Goal: Task Accomplishment & Management: Use online tool/utility

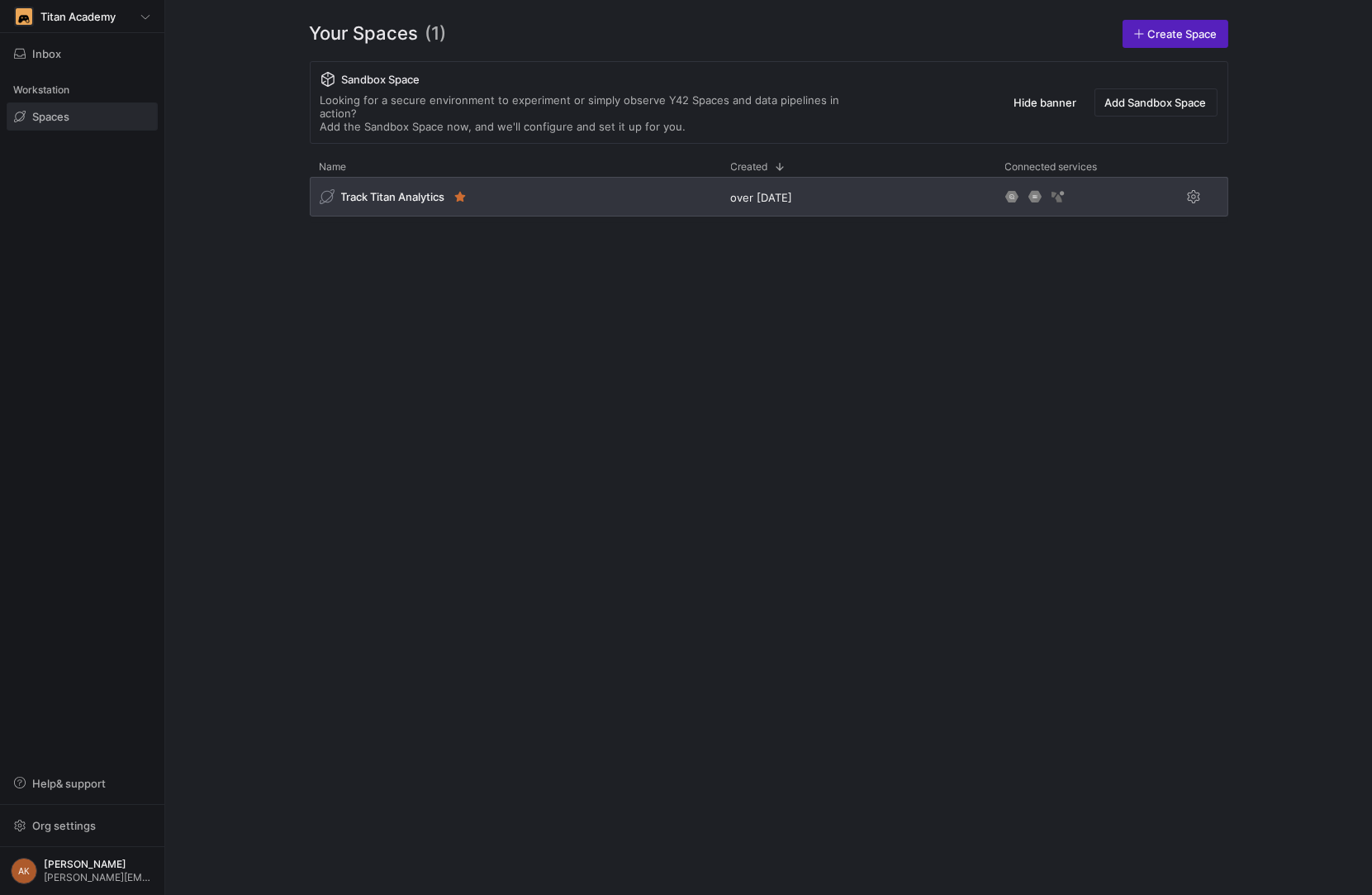
click at [396, 177] on div "Track Titan Analytics" at bounding box center [515, 197] width 411 height 40
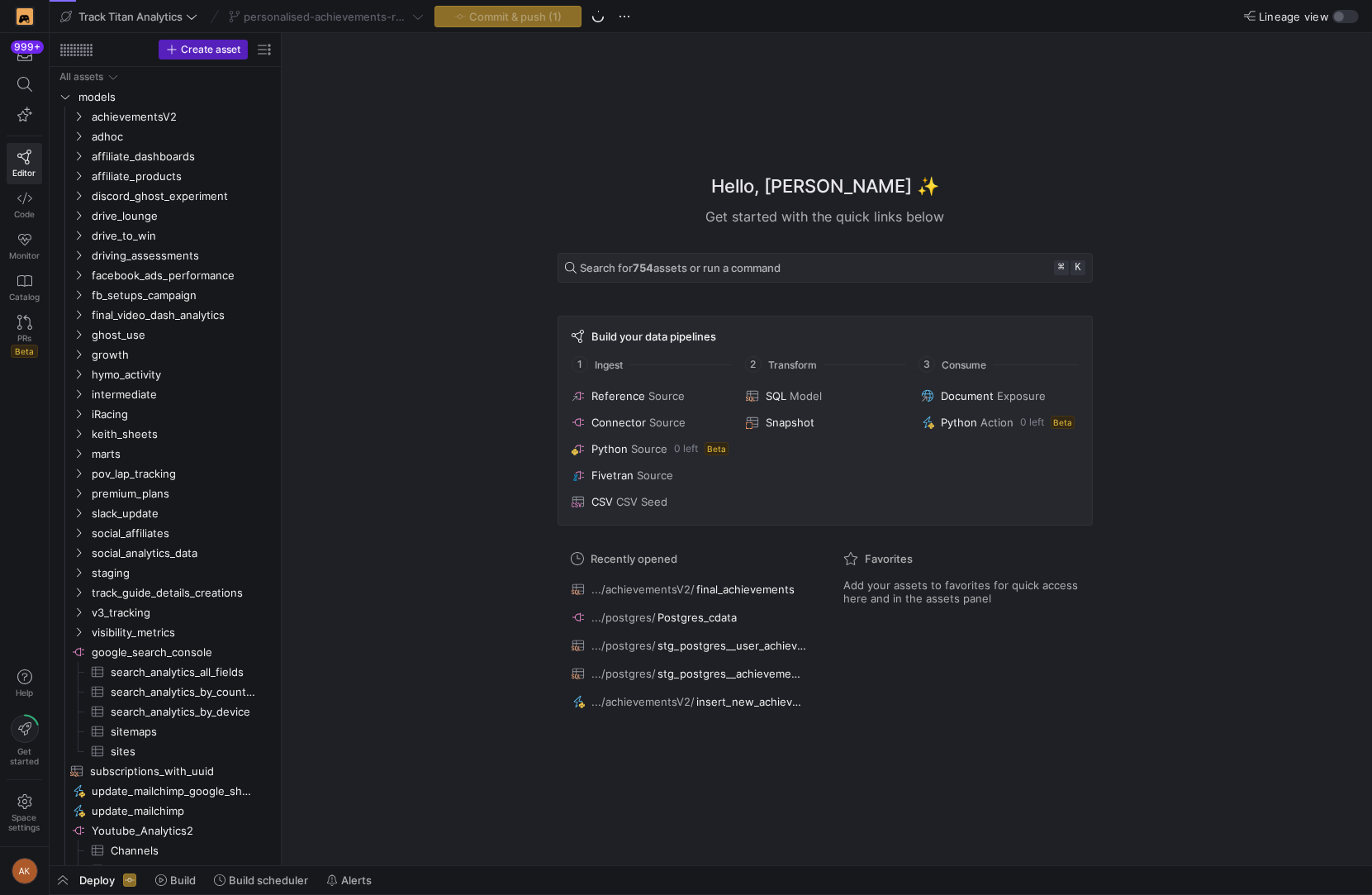
click at [319, 14] on div "personalised-achievements-revamp" at bounding box center [326, 17] width 204 height 22
click at [357, 16] on span "personalised-achievements-revamp" at bounding box center [325, 16] width 165 height 13
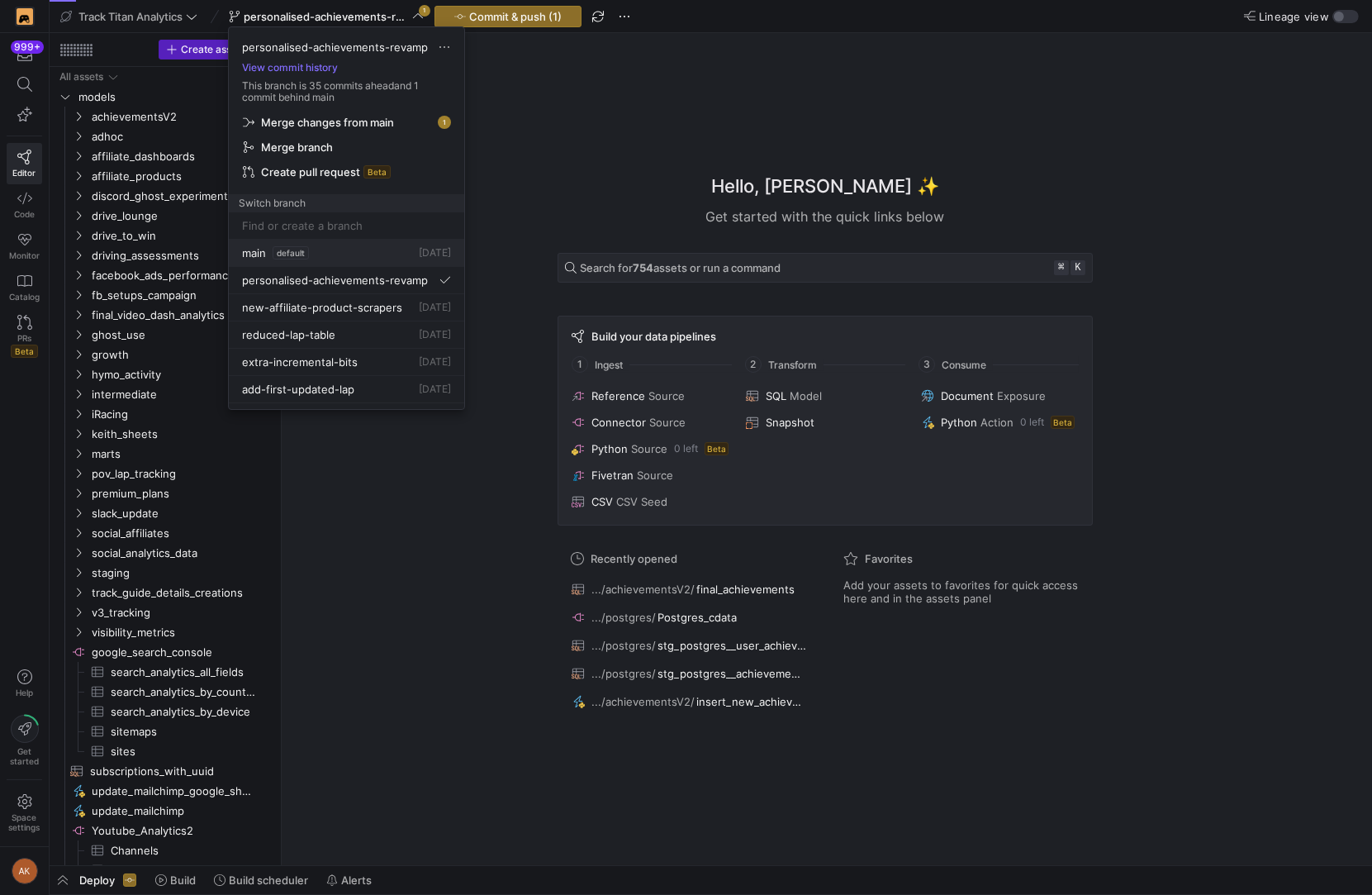
click at [267, 246] on div "main default" at bounding box center [276, 252] width 67 height 13
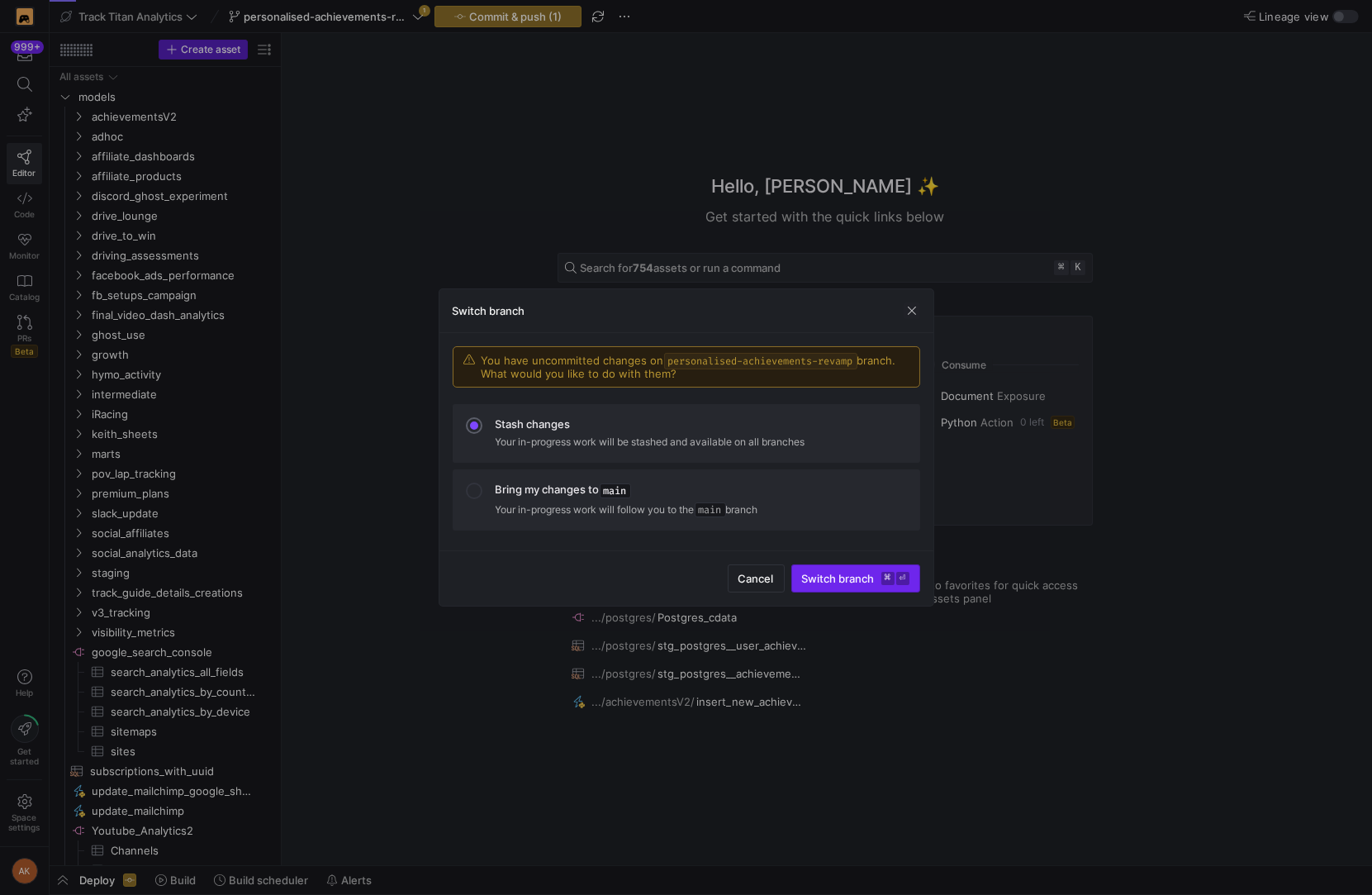
click at [867, 581] on span "Switch branch ⌘ ⏎" at bounding box center [855, 578] width 108 height 13
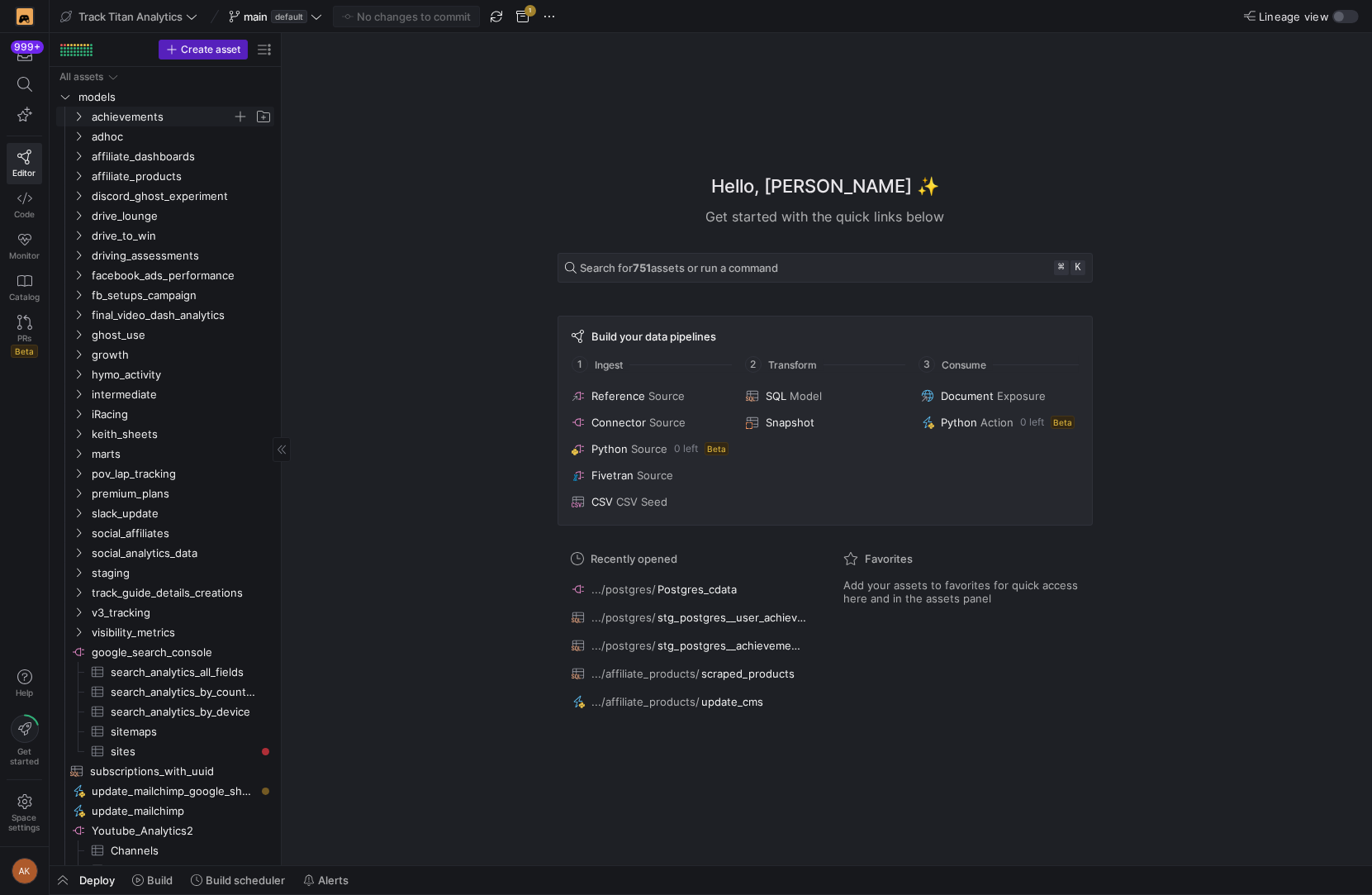
click at [115, 119] on span "achievements" at bounding box center [162, 117] width 140 height 19
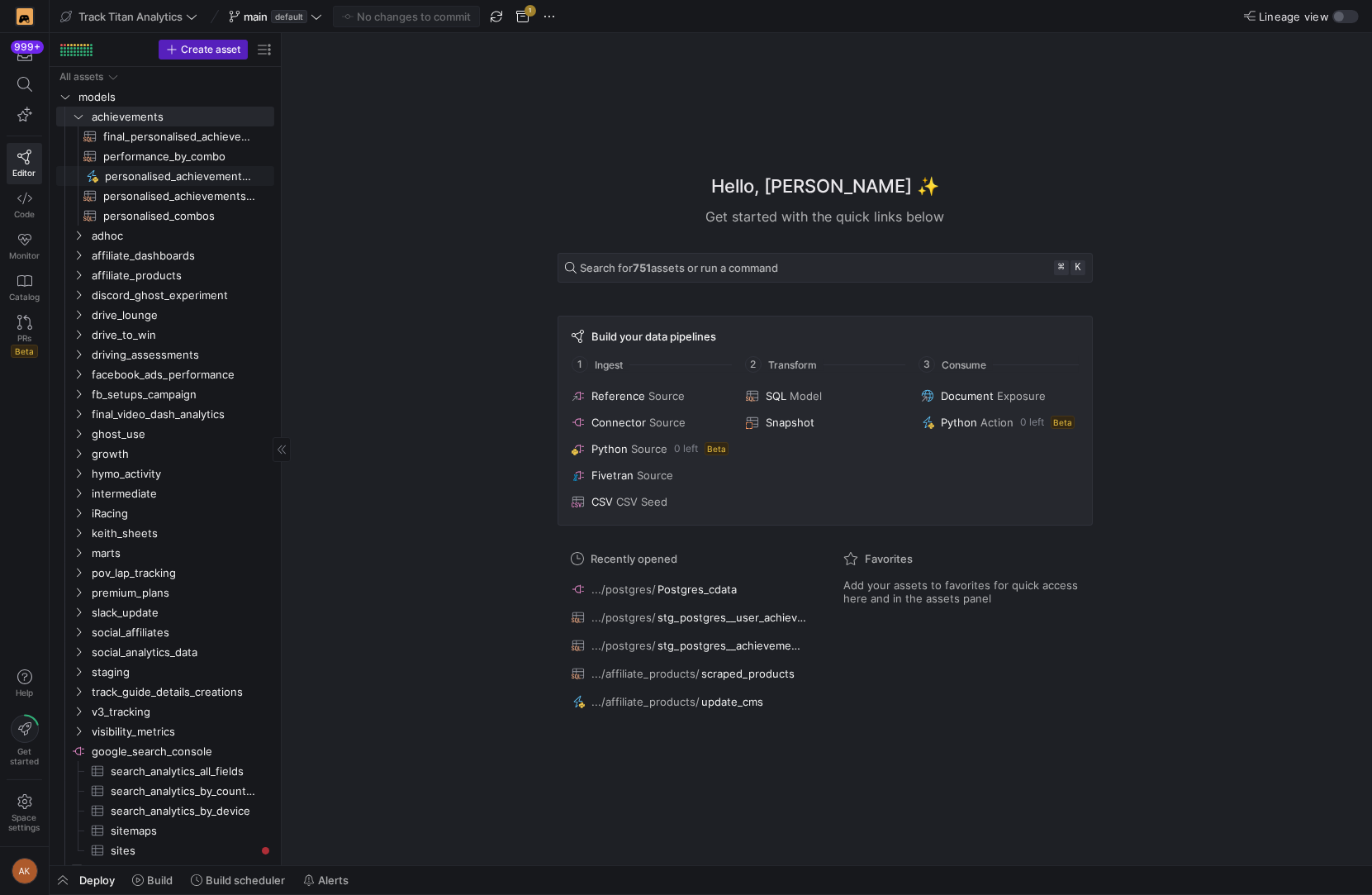
click at [152, 173] on span "personalised_achievements_s3​​​​​" at bounding box center [180, 176] width 150 height 19
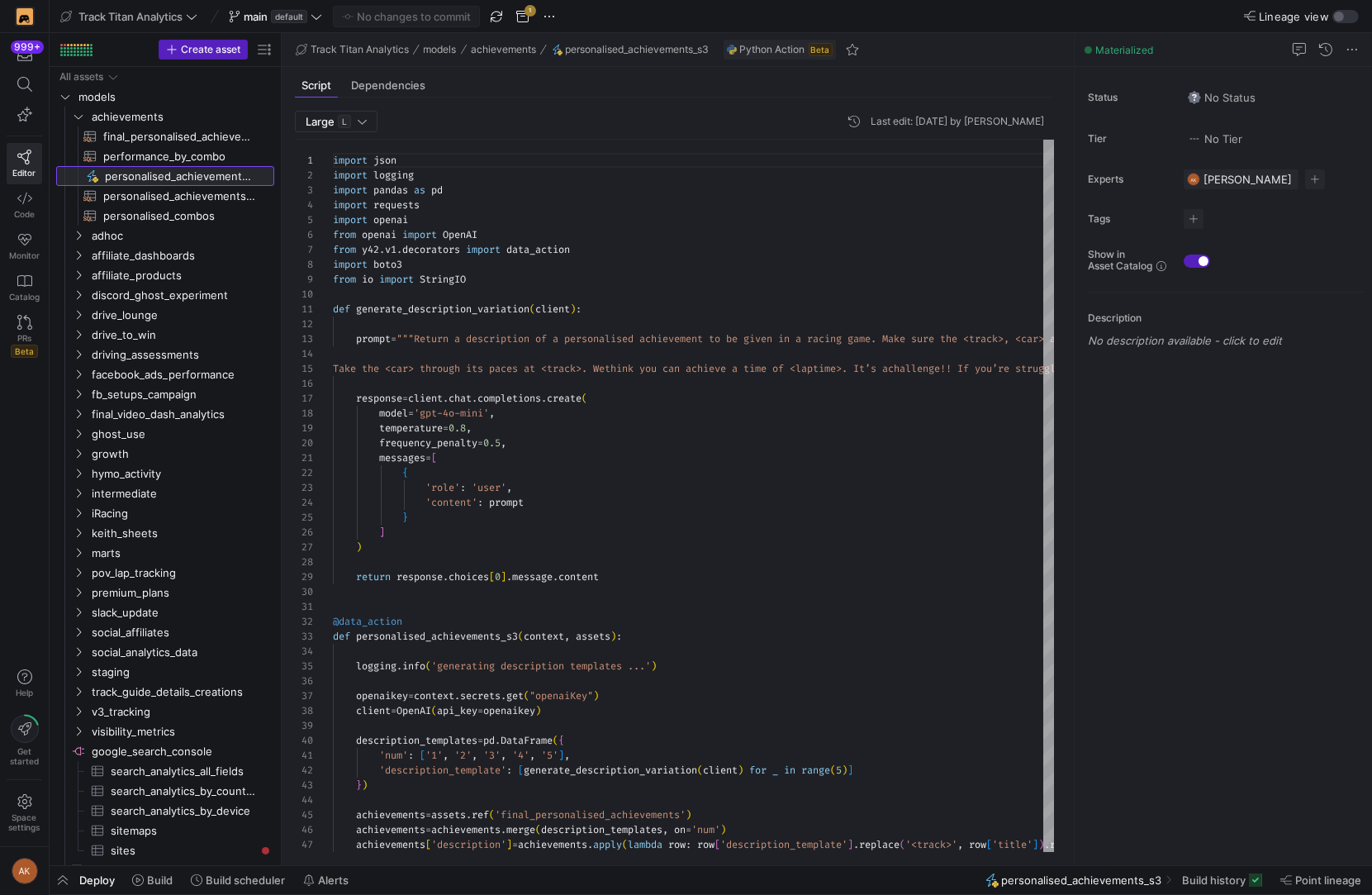
scroll to position [148, 0]
click at [1213, 880] on span "Build history" at bounding box center [1214, 879] width 63 height 13
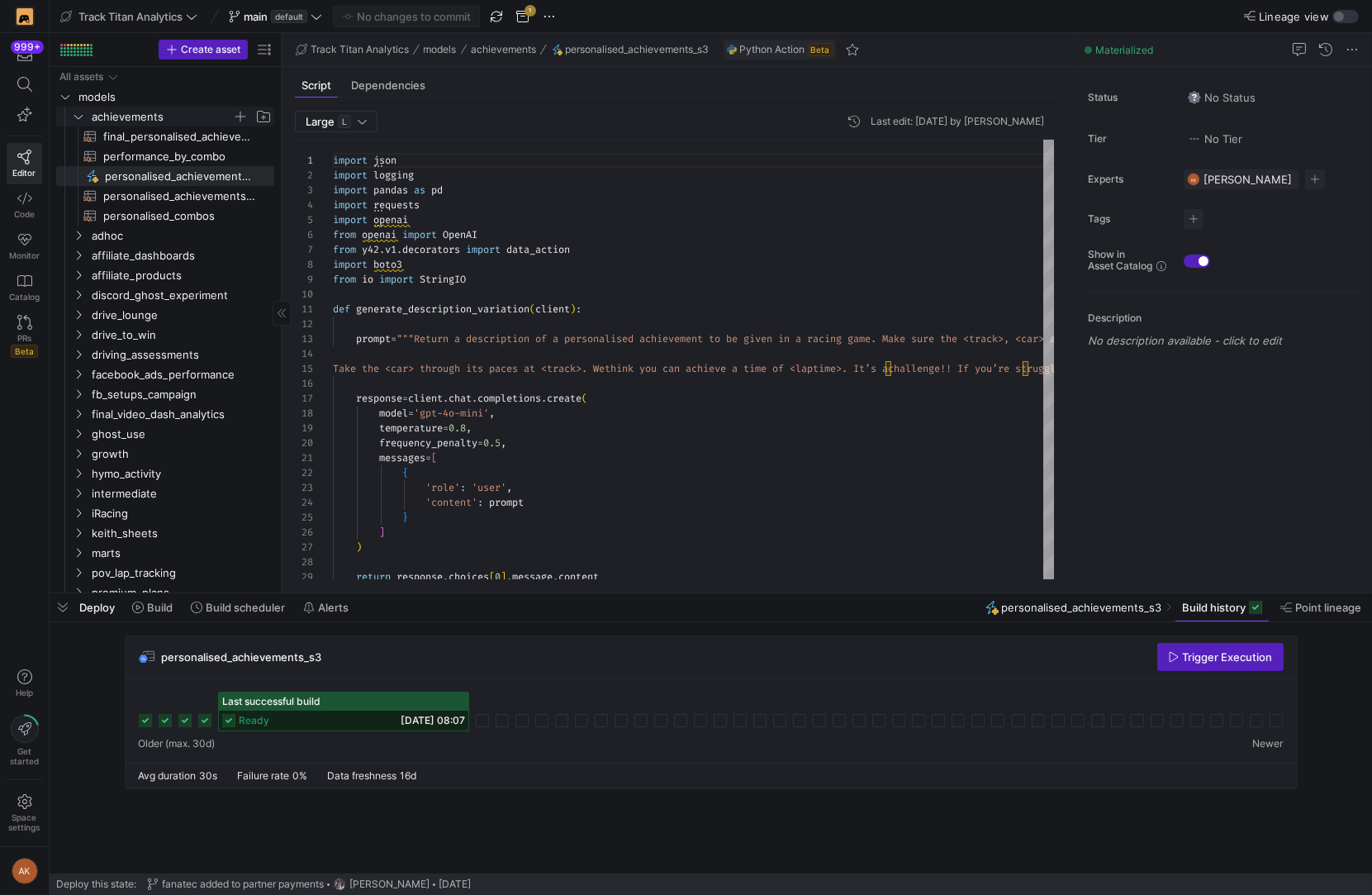
click at [115, 113] on span "achievements" at bounding box center [162, 117] width 140 height 19
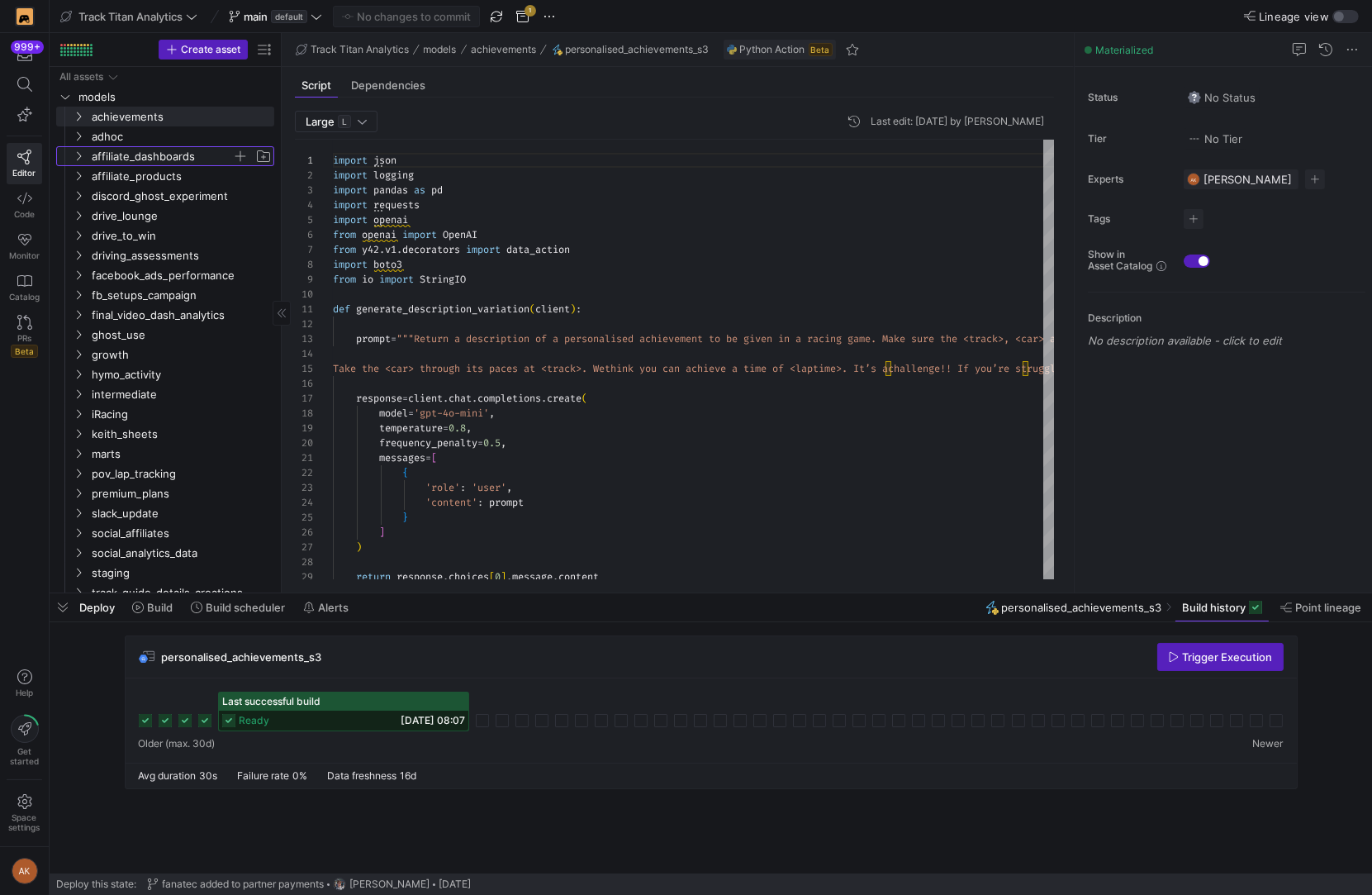
click at [114, 159] on span "affiliate_dashboards" at bounding box center [162, 156] width 140 height 19
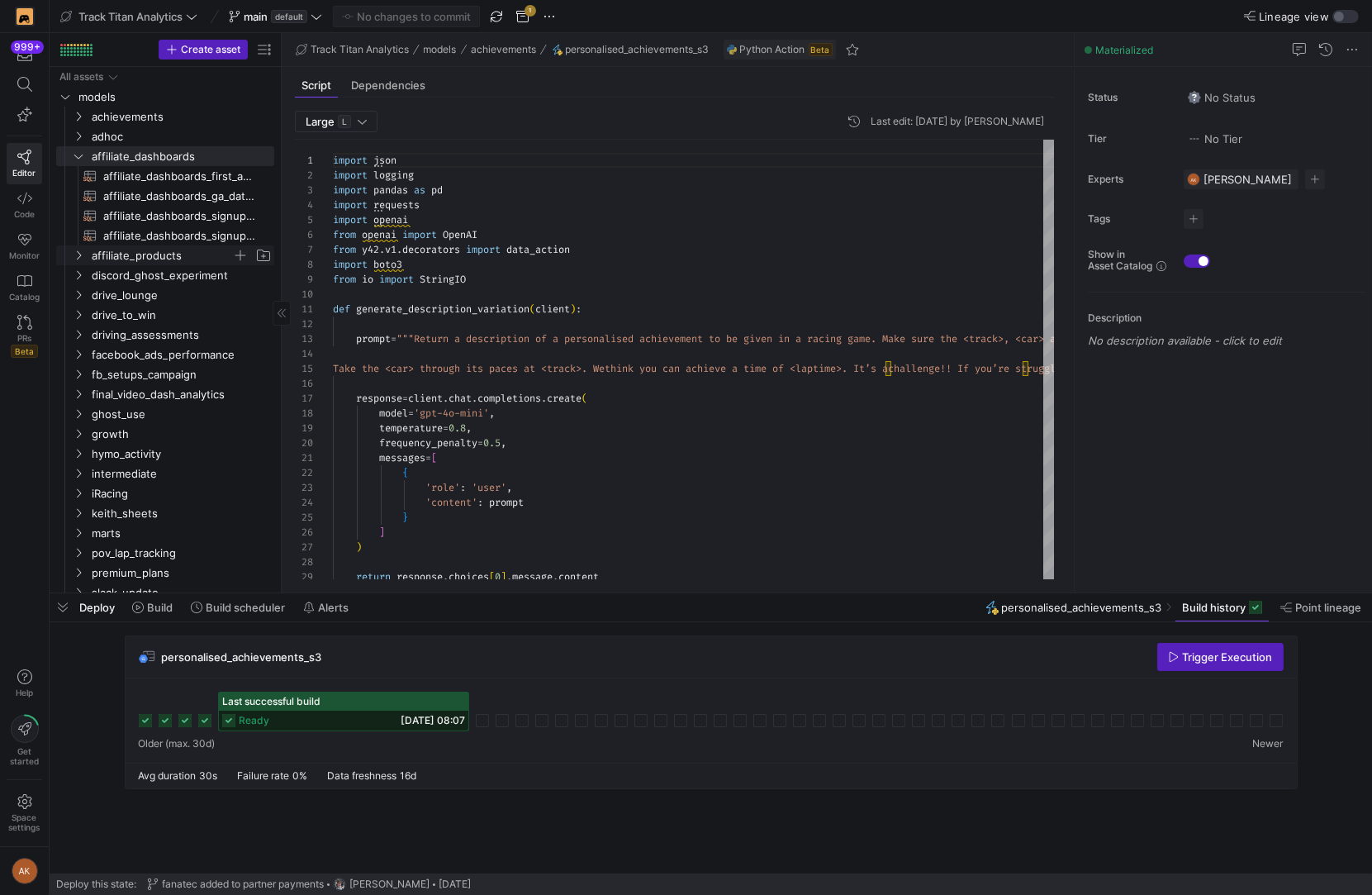
click at [102, 256] on span "affiliate_products" at bounding box center [162, 255] width 140 height 19
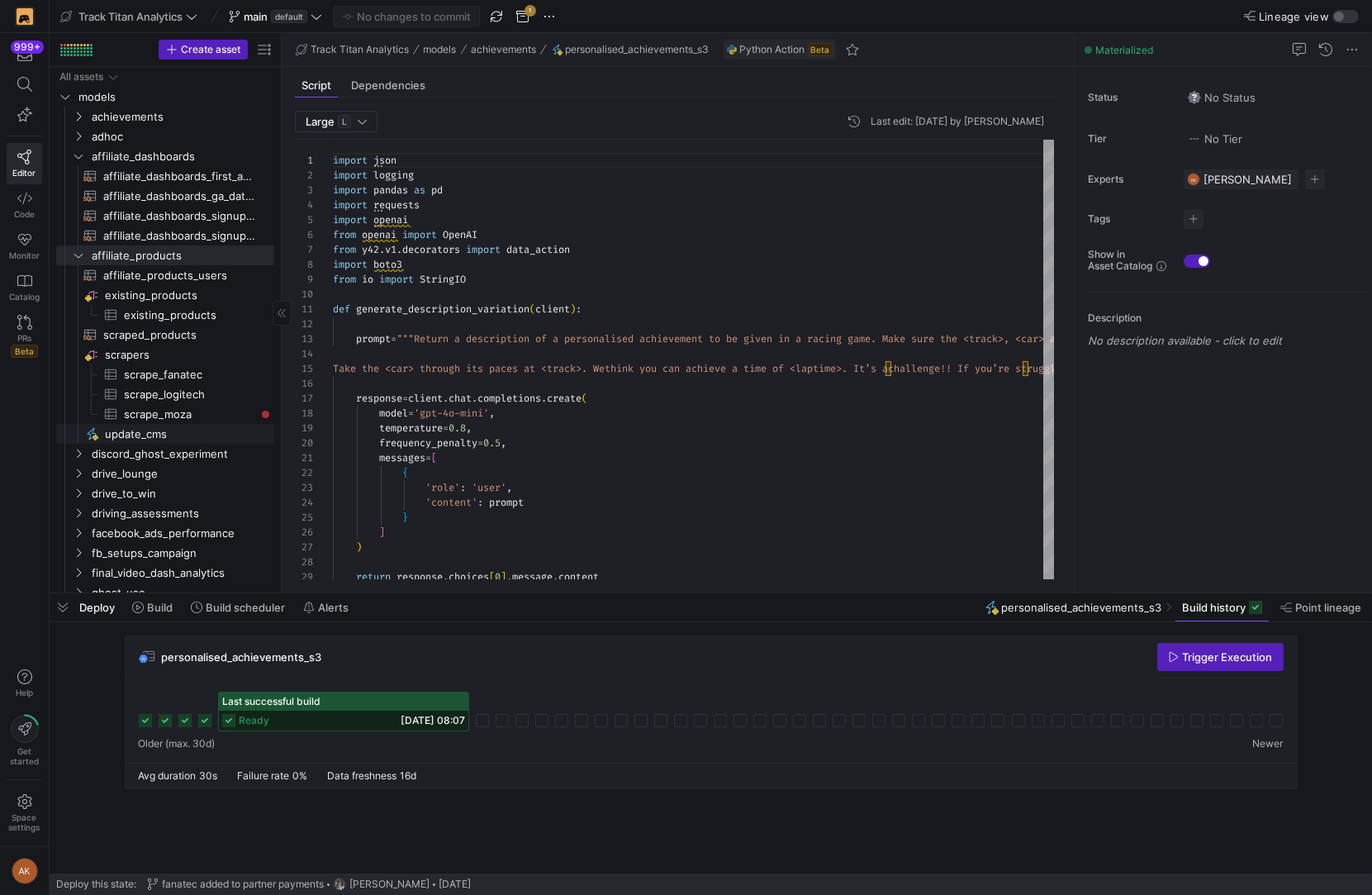
click at [118, 431] on span "update_cms​​​​​" at bounding box center [180, 433] width 150 height 19
type textarea "import json import pandas as pd import requests from y42.v1.decorators import d…"
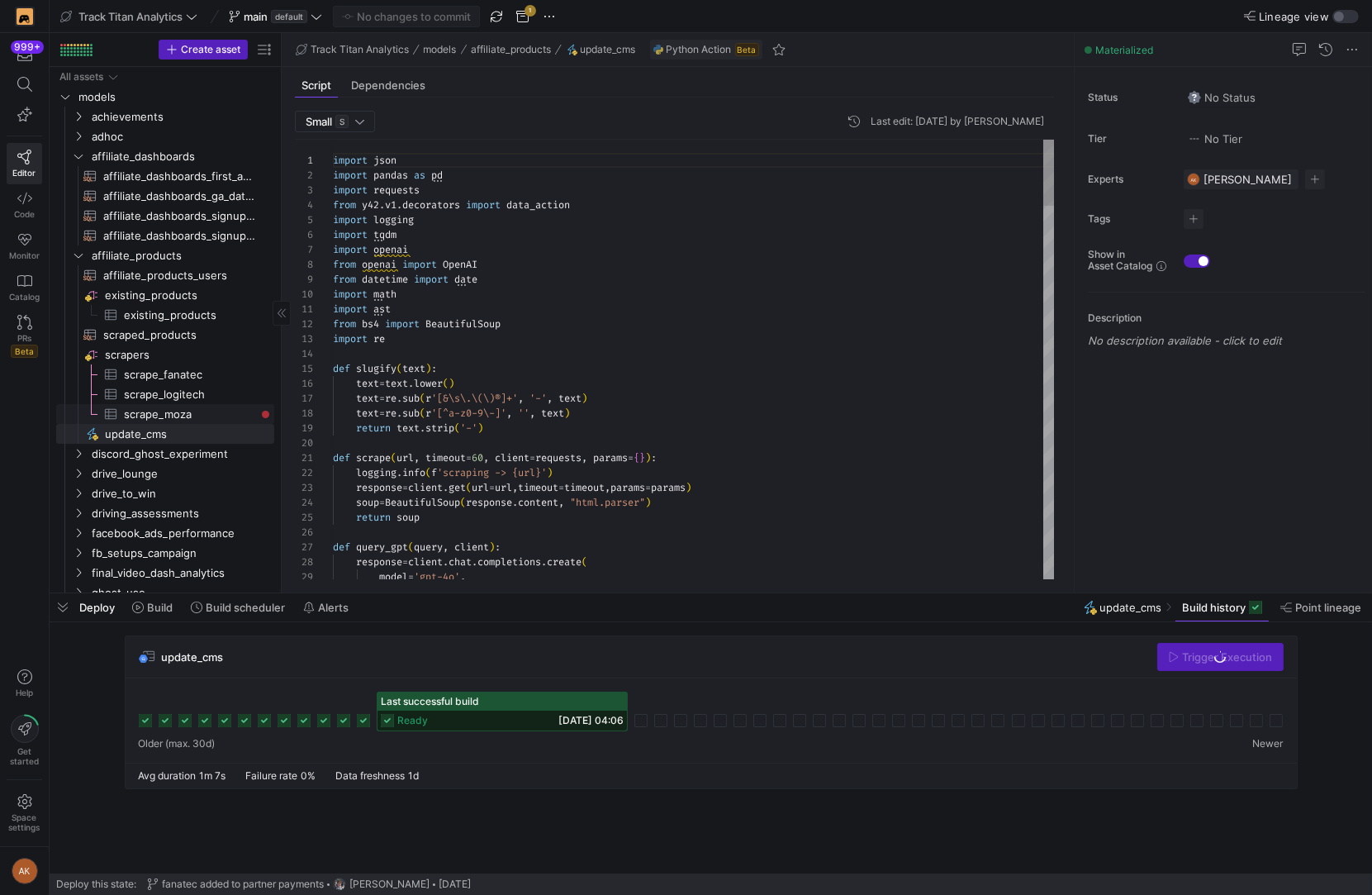
click at [126, 412] on span "scrape_moza​​​​​​​​​" at bounding box center [189, 413] width 131 height 19
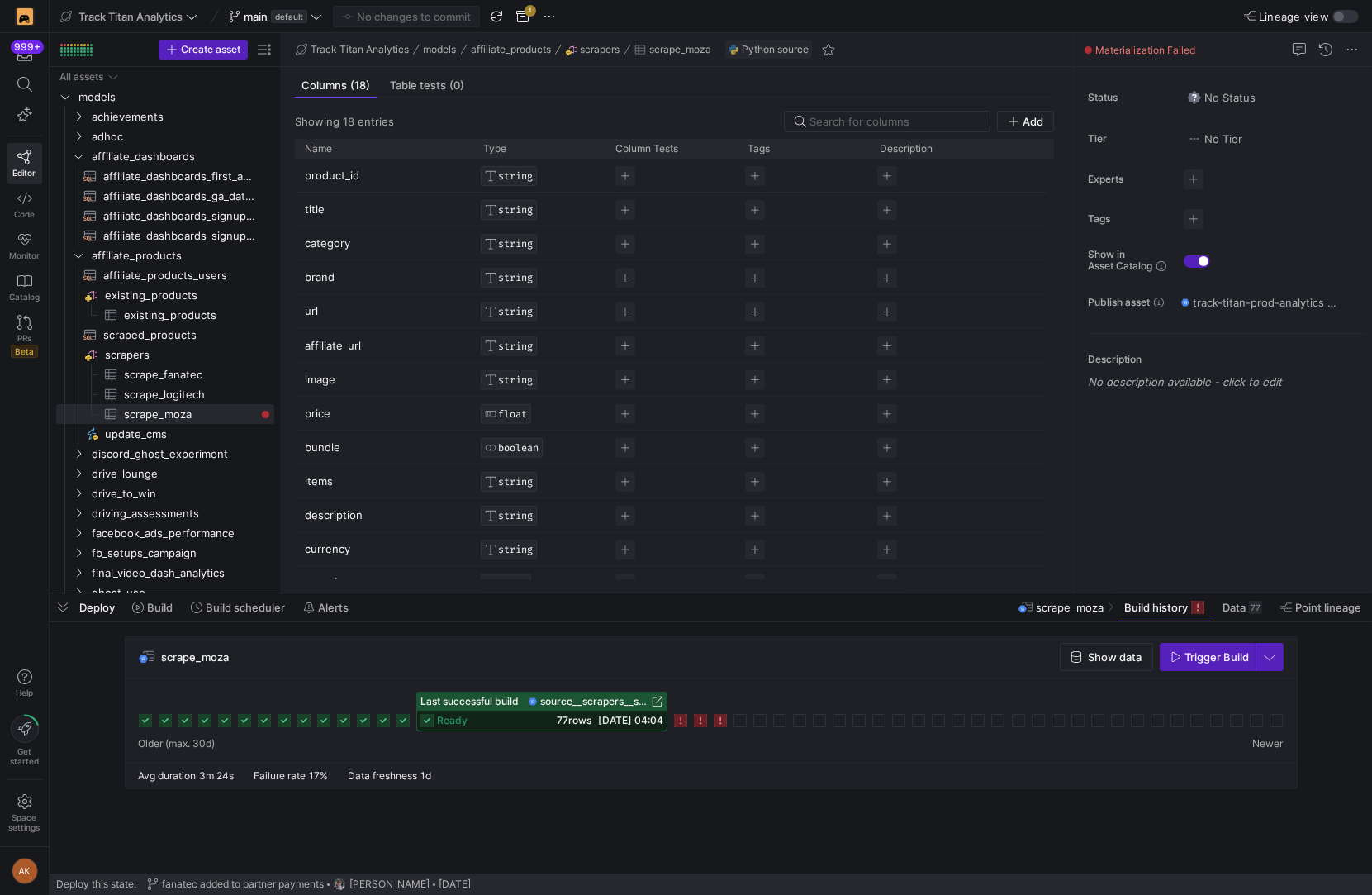
click at [689, 764] on div "Avg duration 3m 24s Failure rate 17% Data freshness 1d" at bounding box center [711, 775] width 1171 height 26
click at [680, 720] on icon at bounding box center [680, 720] width 13 height 13
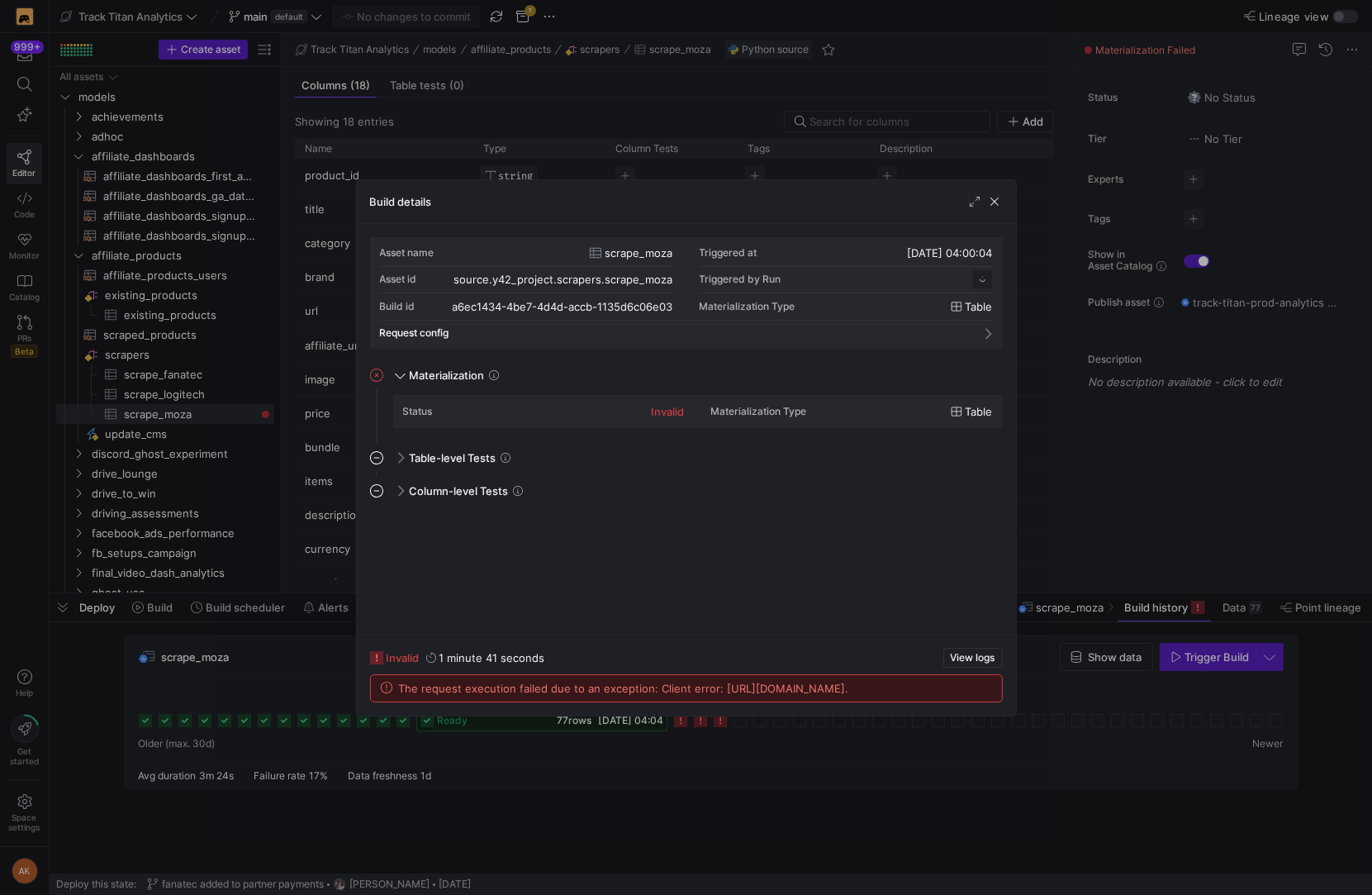
scroll to position [148, 0]
click at [977, 652] on span "View logs" at bounding box center [973, 658] width 44 height 12
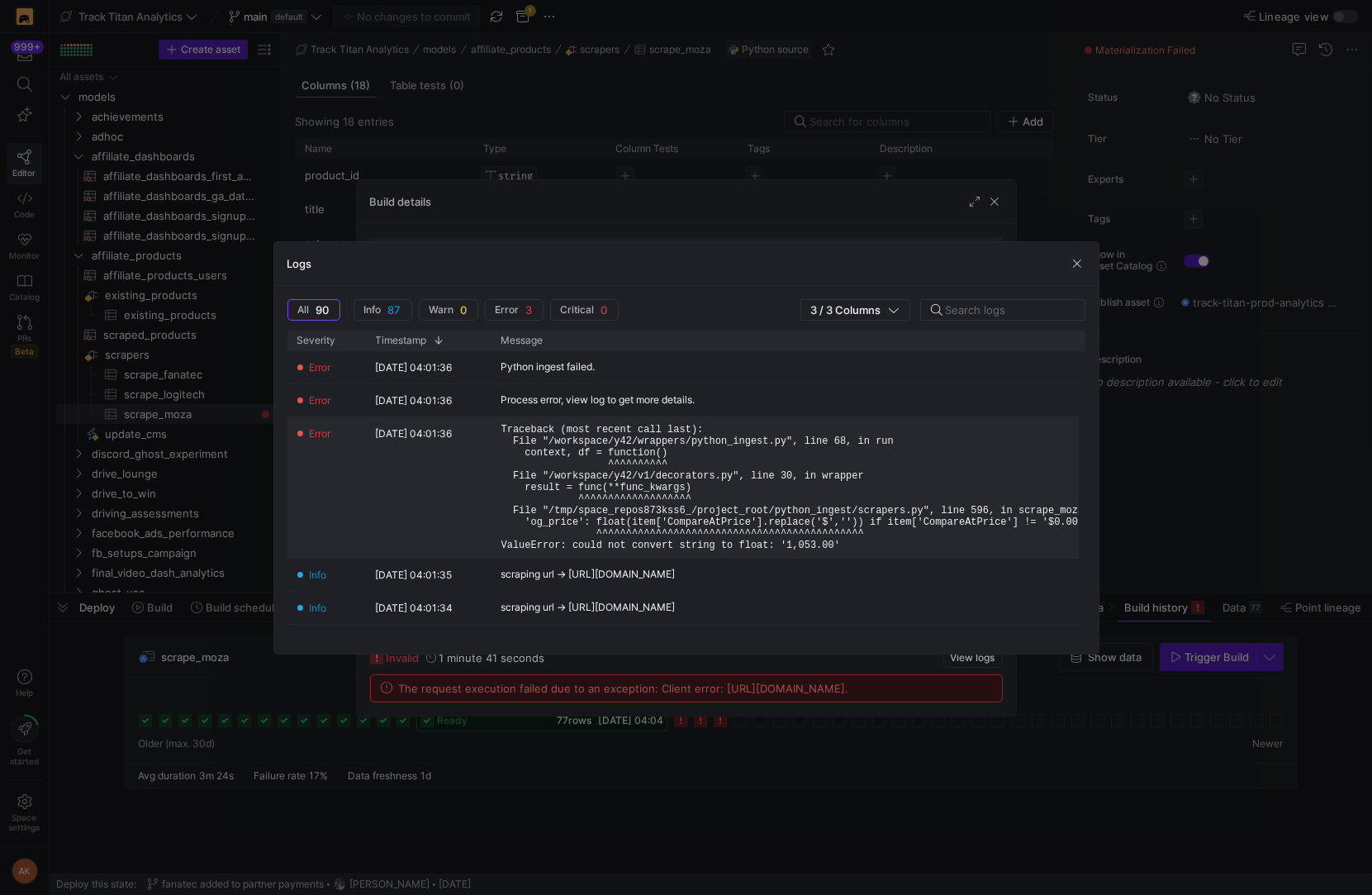
click at [660, 518] on pre "Traceback (most recent call last): File "/workspace/y42/wrappers/python_ingest.…" at bounding box center [902, 488] width 803 height 128
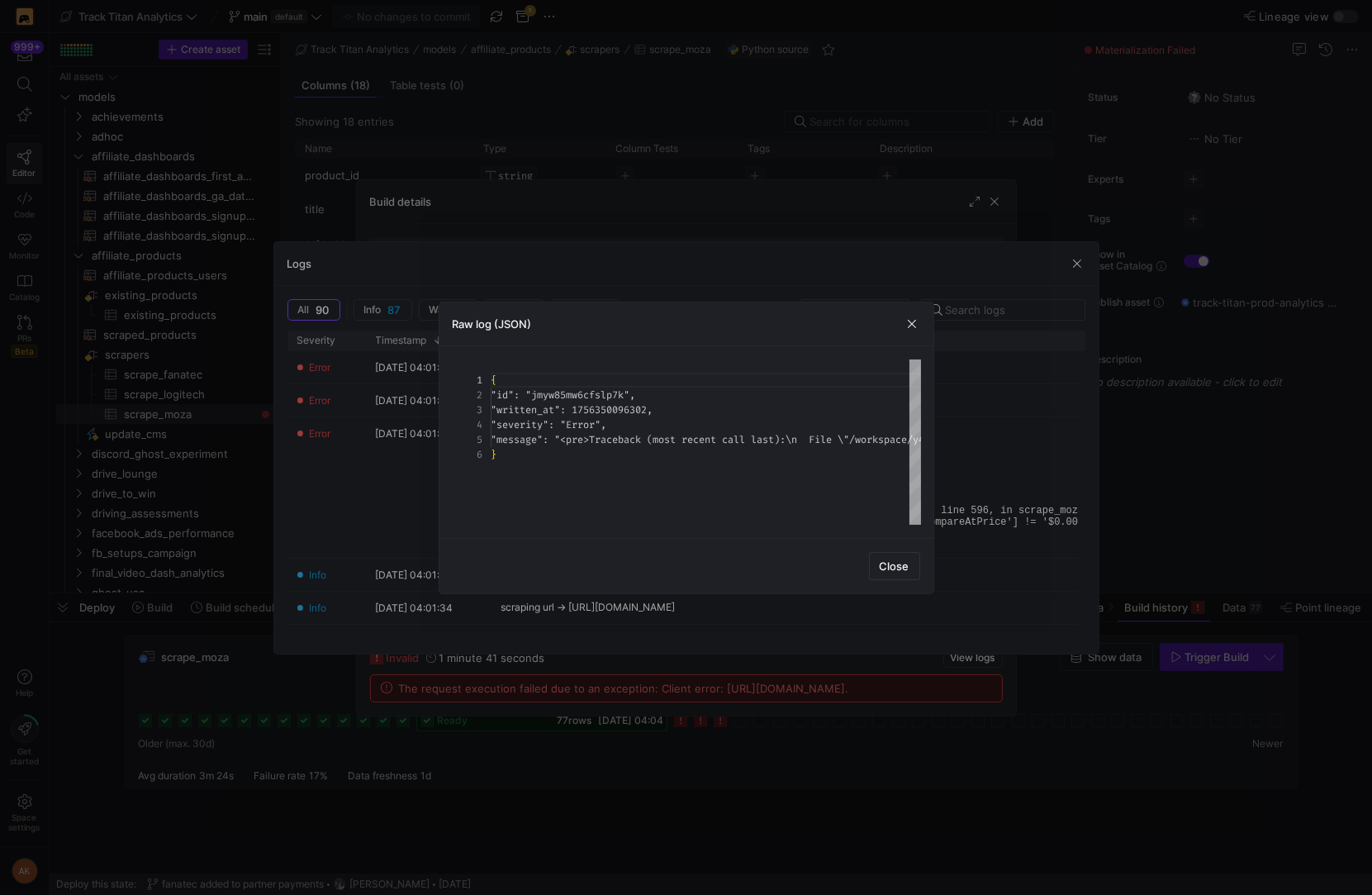
scroll to position [59, 0]
type textarea "back (most recent call last):\n File \"/workspace/y42/wrappers/python_ingest.py…"
drag, startPoint x: 654, startPoint y: 437, endPoint x: 622, endPoint y: 441, distance: 32.2
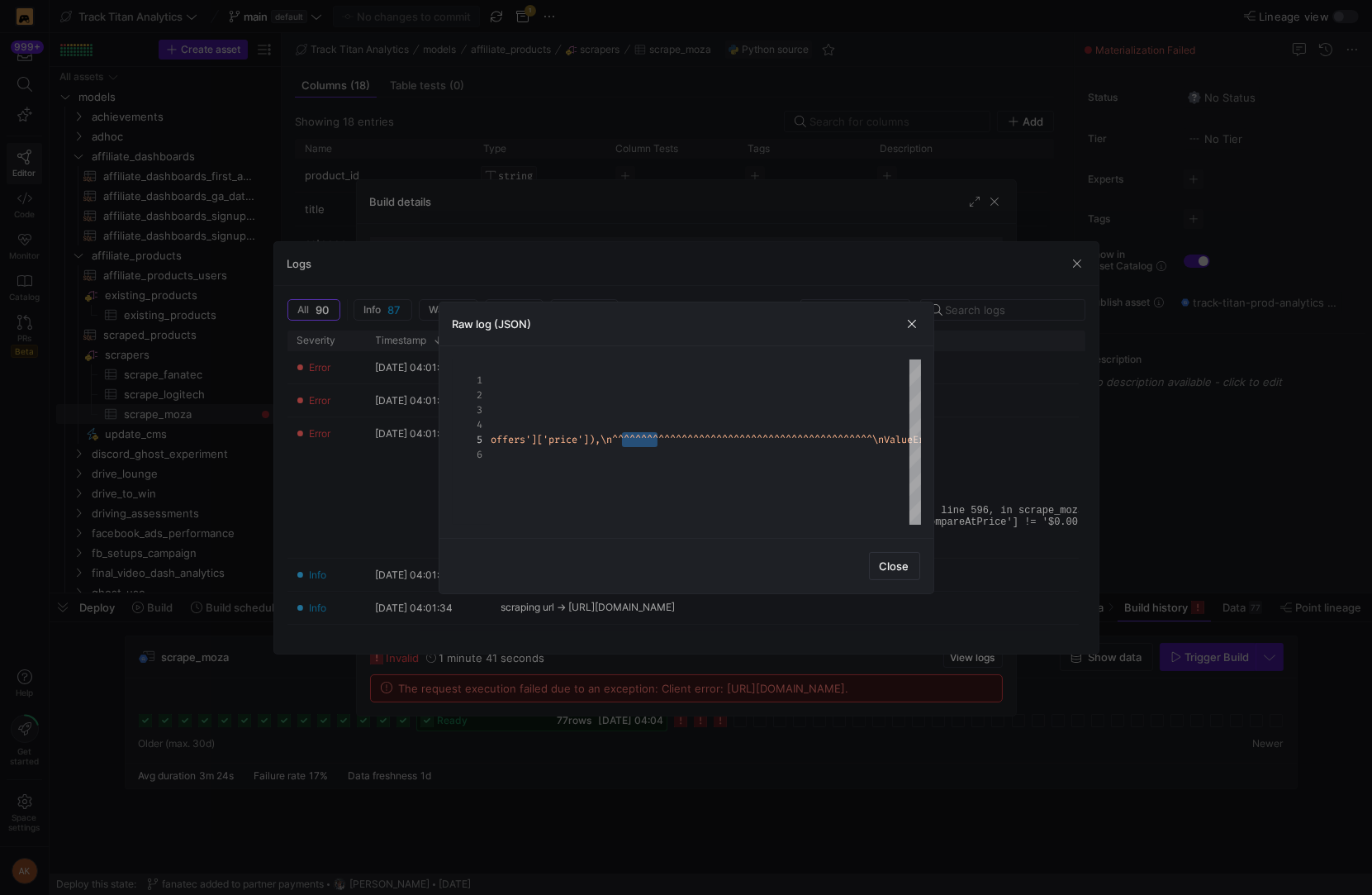
click at [905, 551] on div "Close" at bounding box center [687, 566] width 494 height 55
click at [900, 564] on span "Close" at bounding box center [895, 566] width 30 height 13
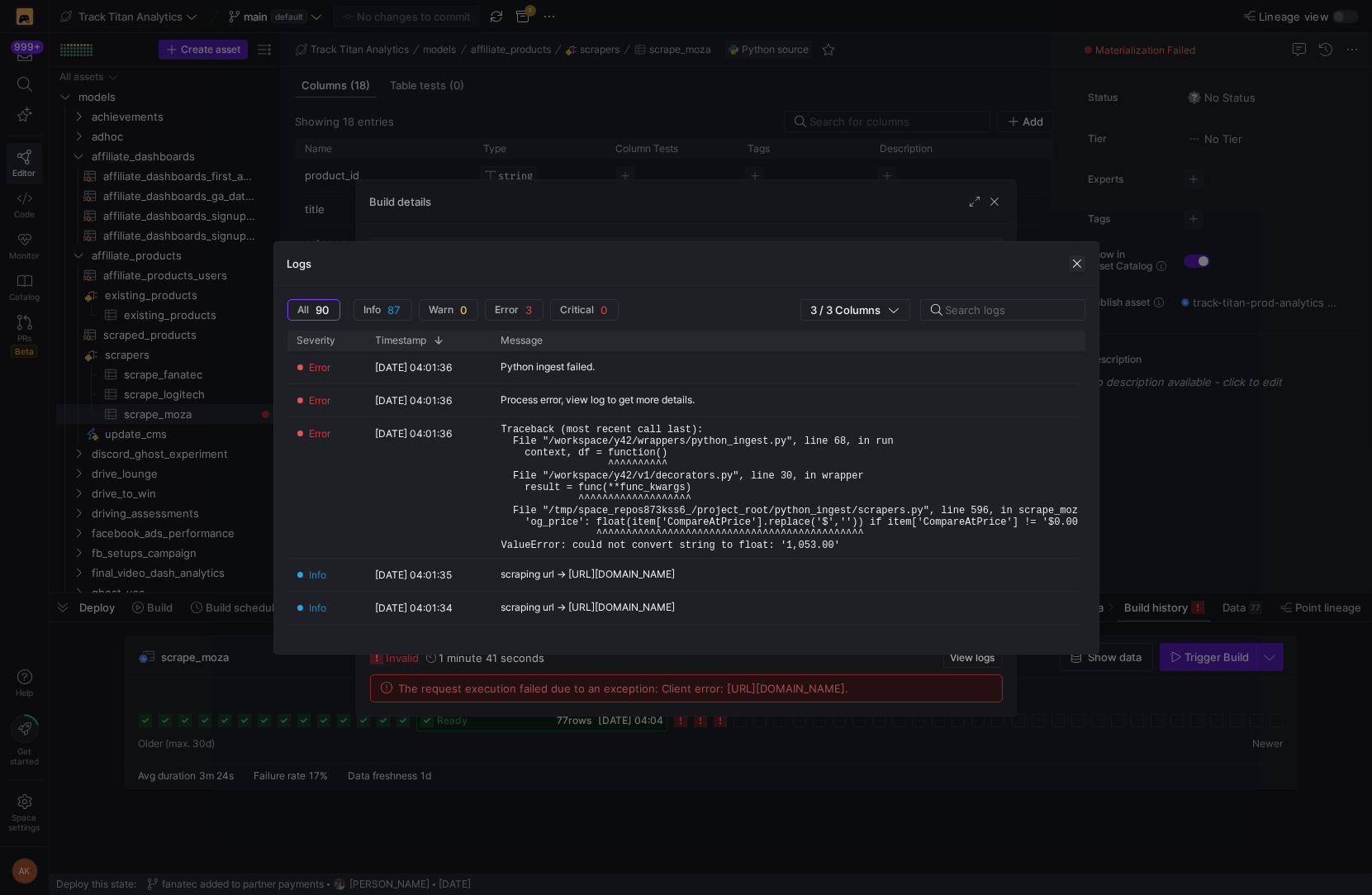
click at [1078, 258] on span "button" at bounding box center [1076, 263] width 17 height 17
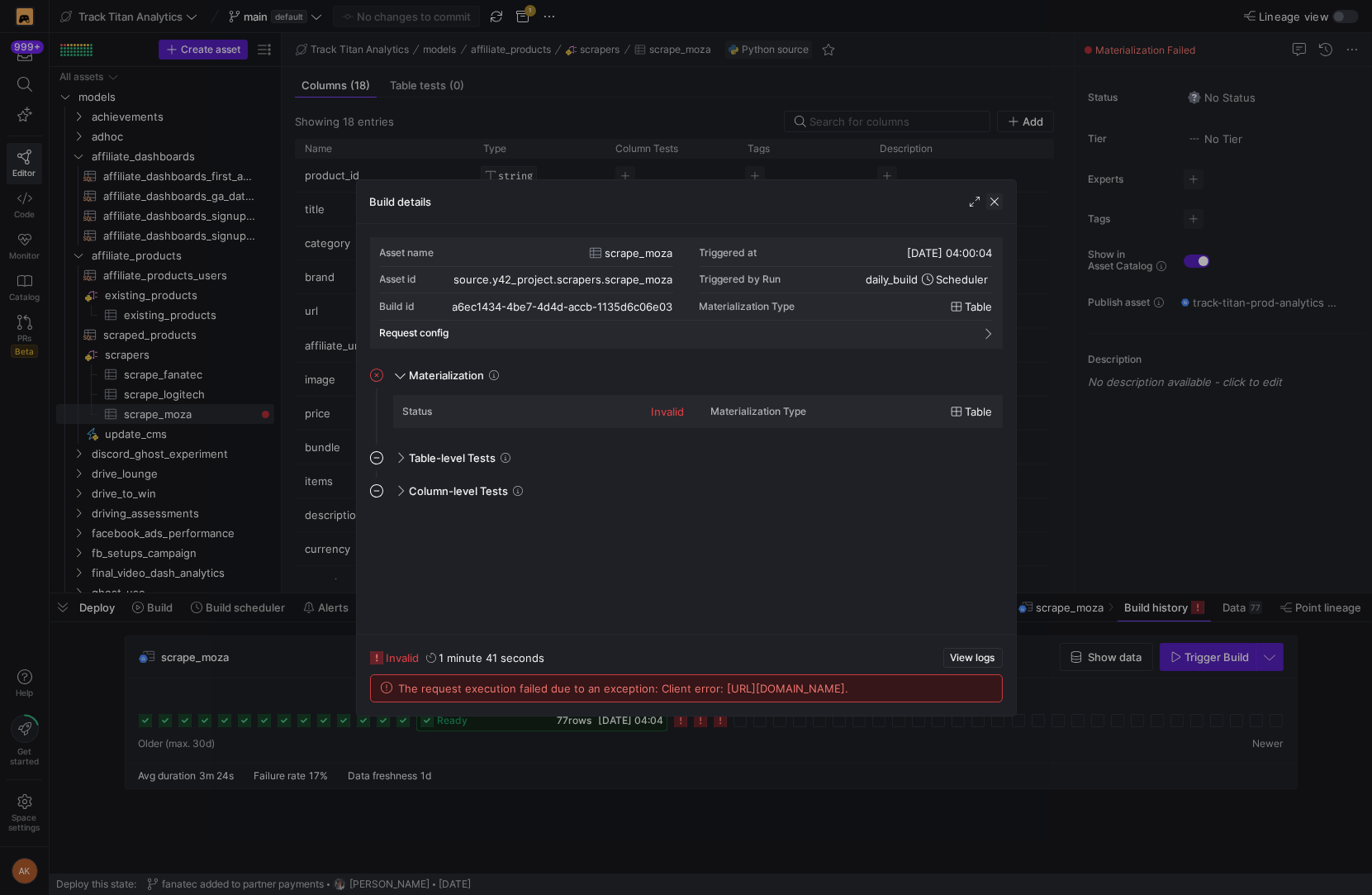
click at [992, 200] on span "button" at bounding box center [994, 202] width 17 height 17
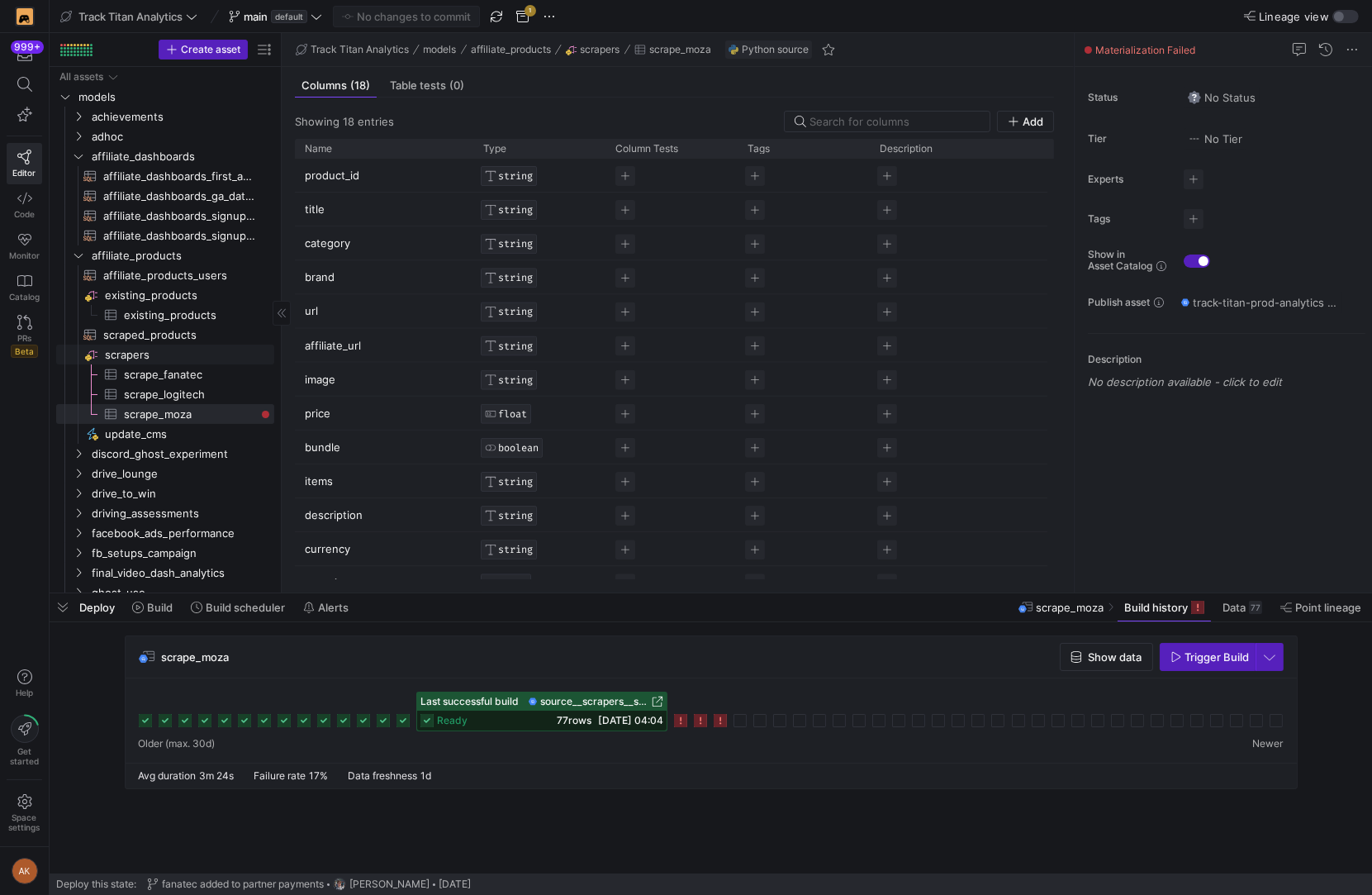
click at [144, 350] on span "scrapers​​​​​​​​" at bounding box center [188, 354] width 167 height 19
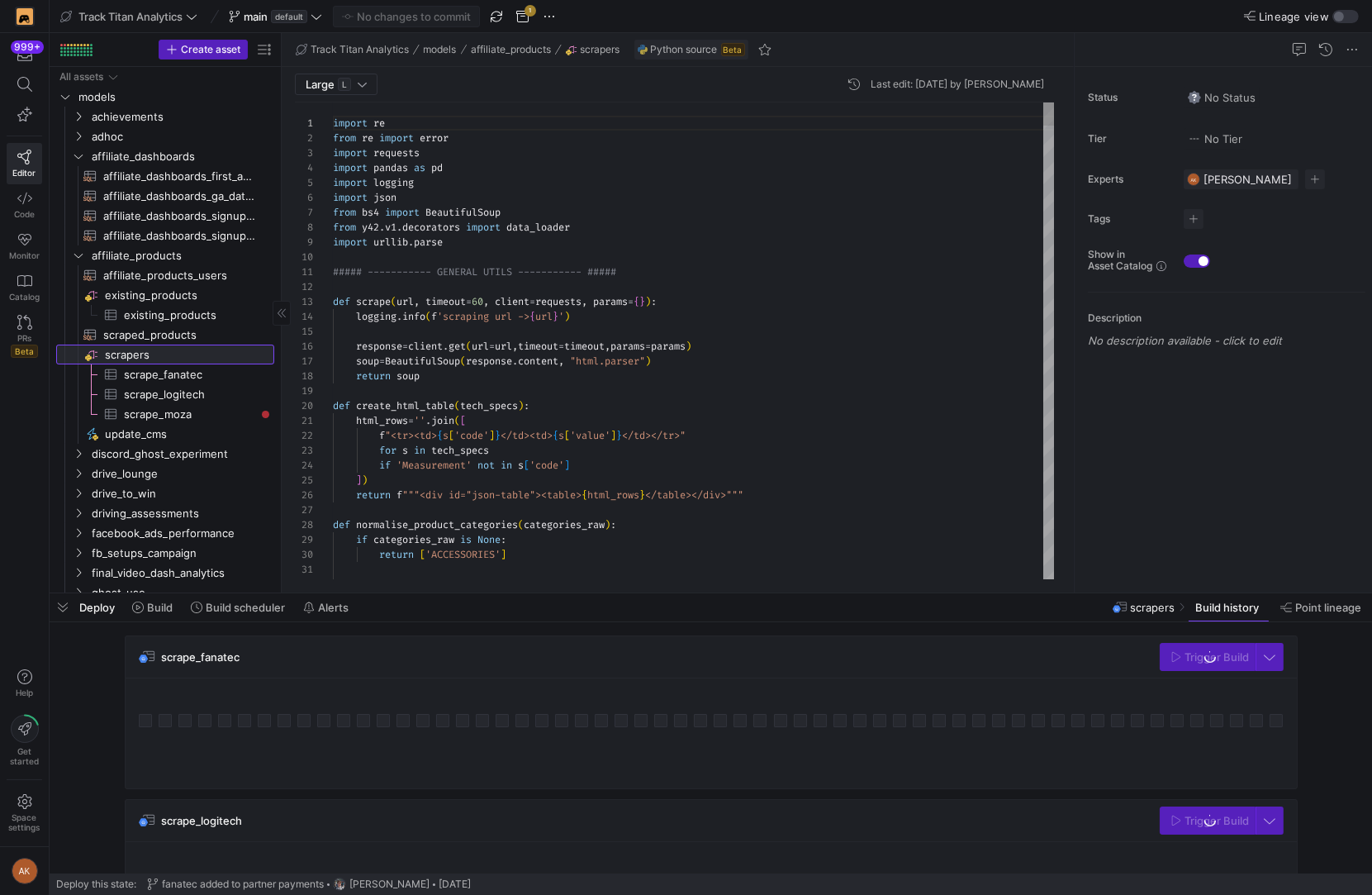
scroll to position [148, 0]
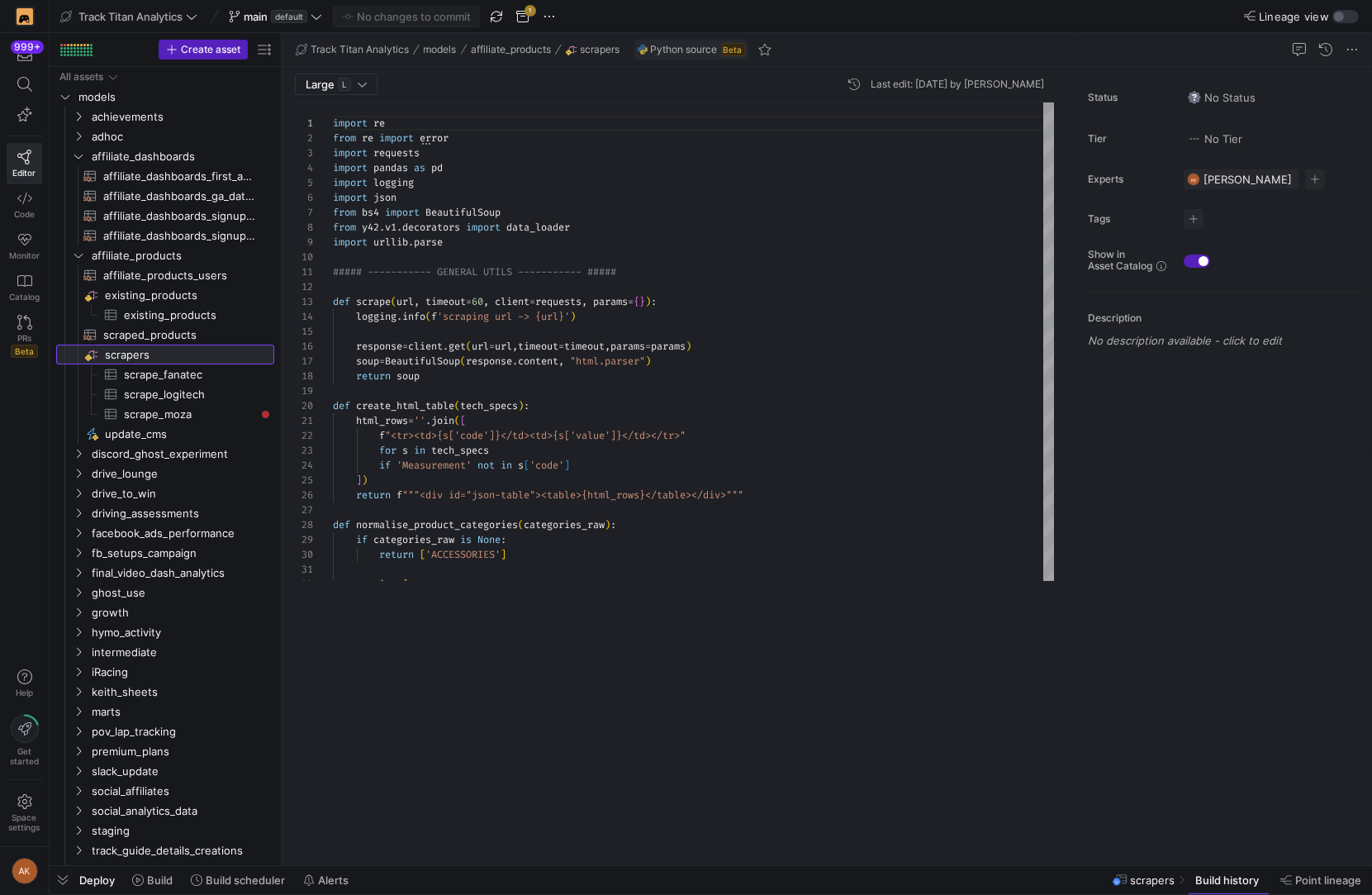
drag, startPoint x: 385, startPoint y: 592, endPoint x: 401, endPoint y: 842, distance: 250.5
click at [381, 894] on html "999+ Editor Code Monitor Catalog PRs Beta Help Get started Space settings AK Tr…" at bounding box center [686, 447] width 1372 height 895
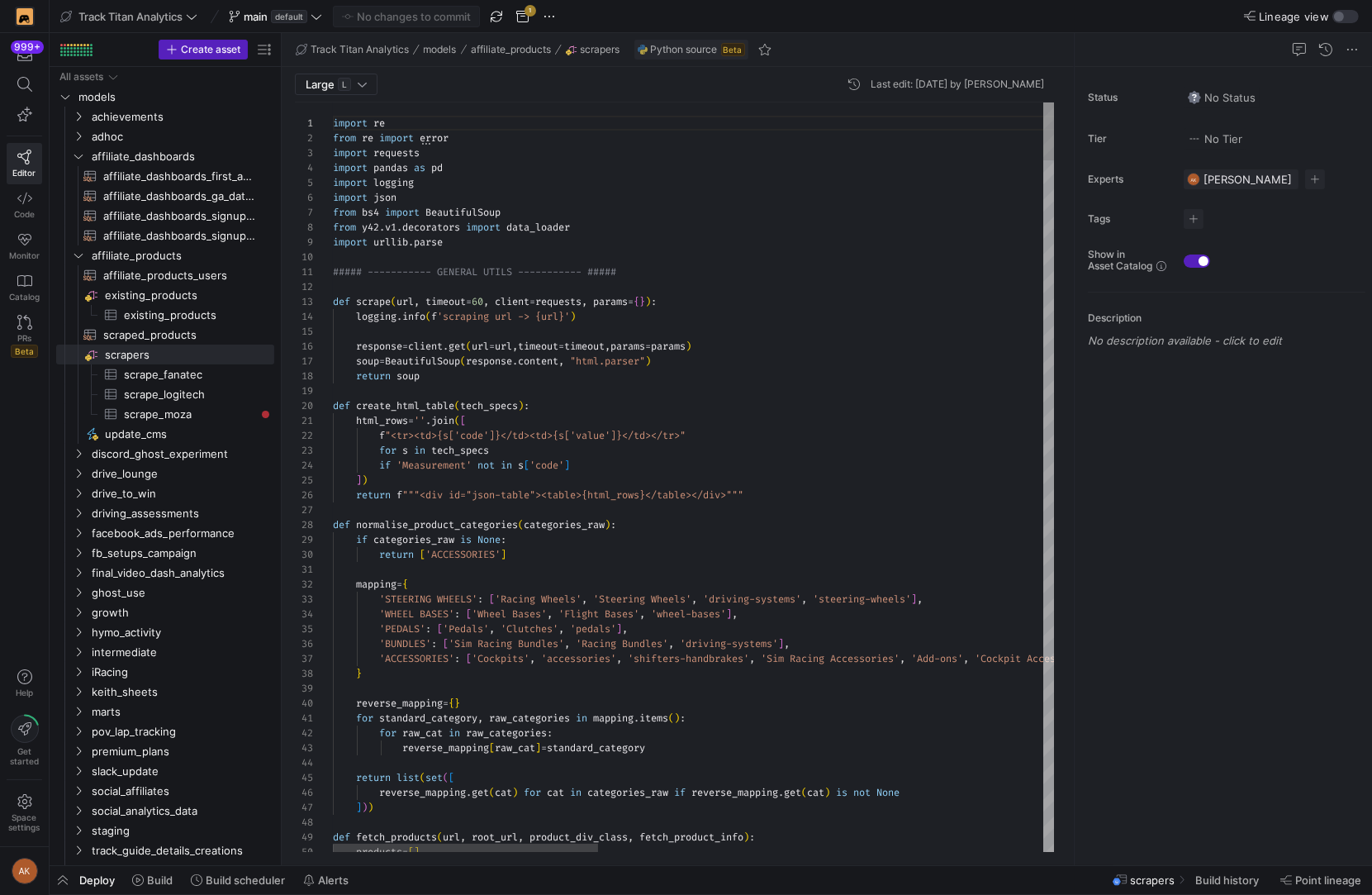
type textarea "'title': item['name'], 'category': 'BUNDLES' if 'BUNDLES' in normalise_product_…"
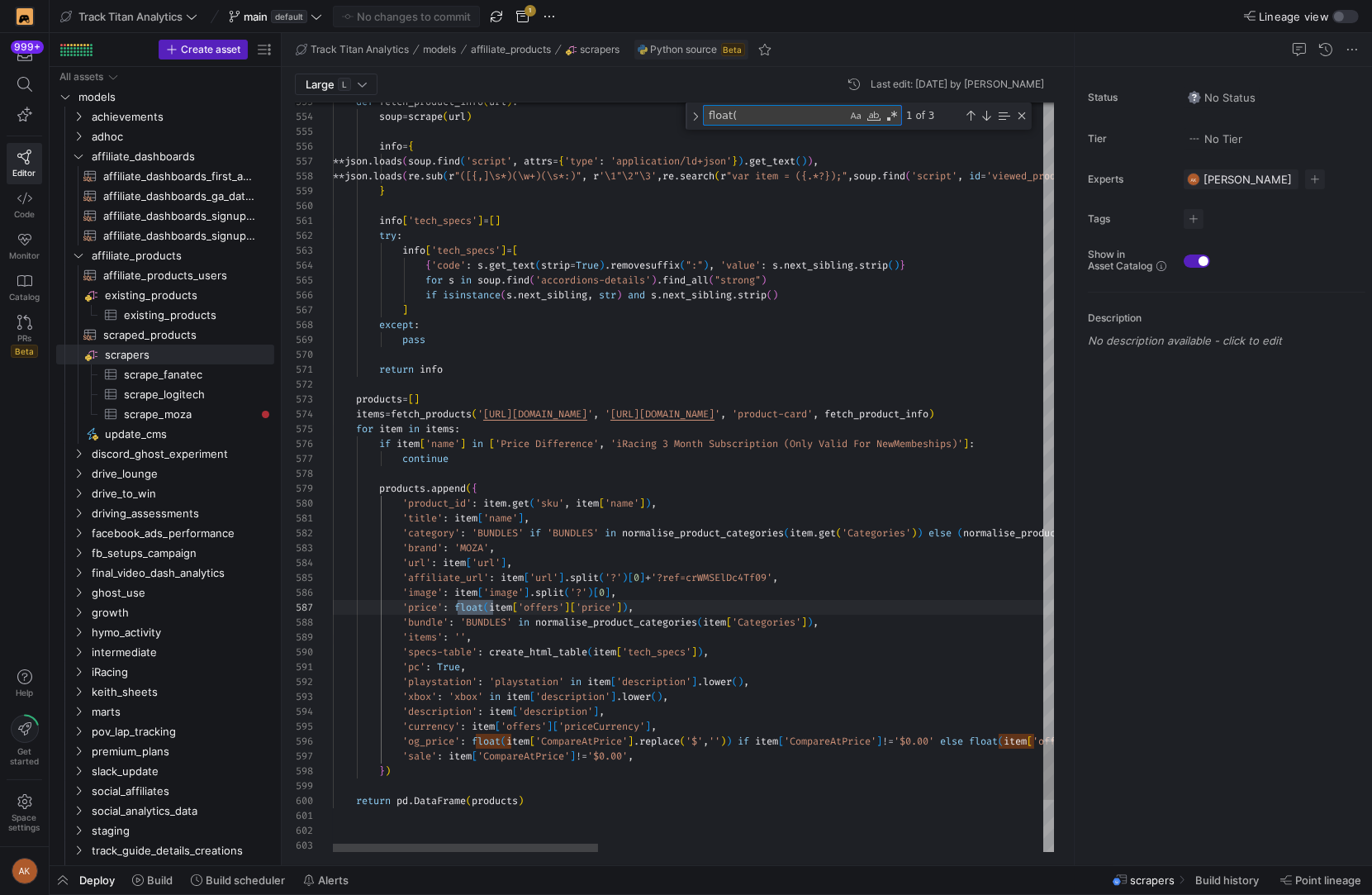
type textarea "float("
drag, startPoint x: 736, startPoint y: 738, endPoint x: 644, endPoint y: 740, distance: 92.0
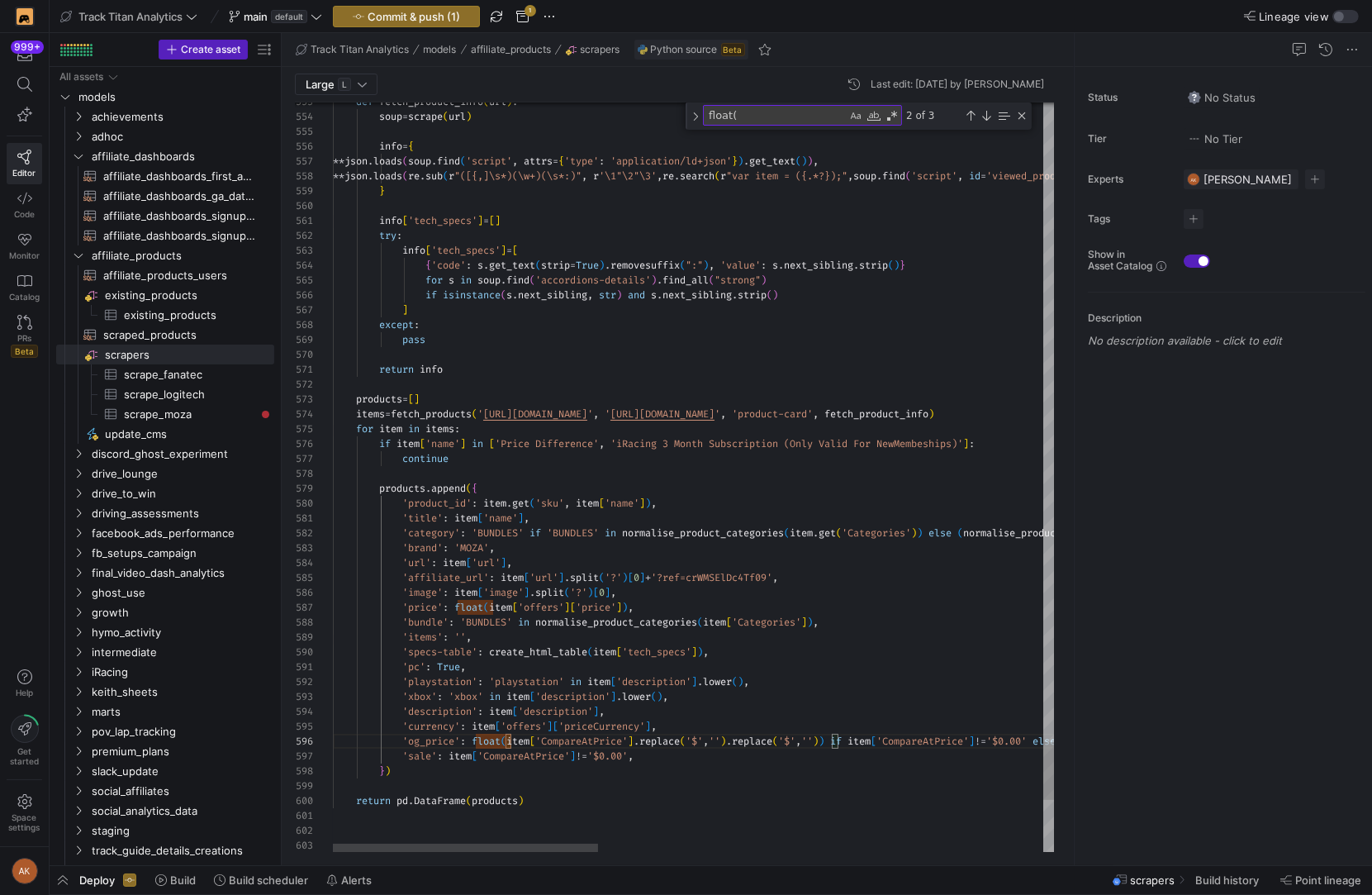
drag, startPoint x: 738, startPoint y: 737, endPoint x: 831, endPoint y: 740, distance: 93.0
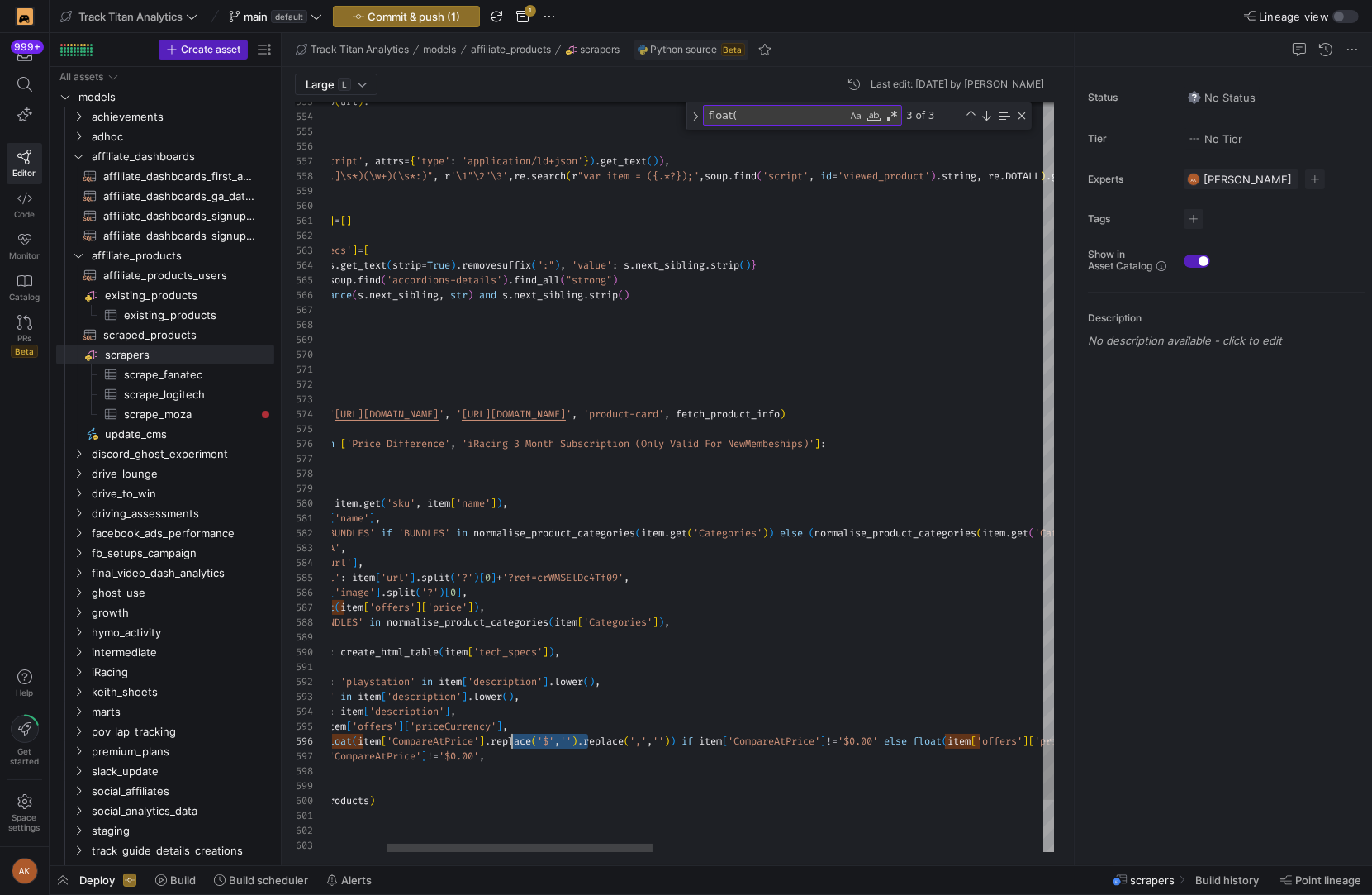
scroll to position [74, 308]
drag, startPoint x: 590, startPoint y: 736, endPoint x: 493, endPoint y: 742, distance: 97.2
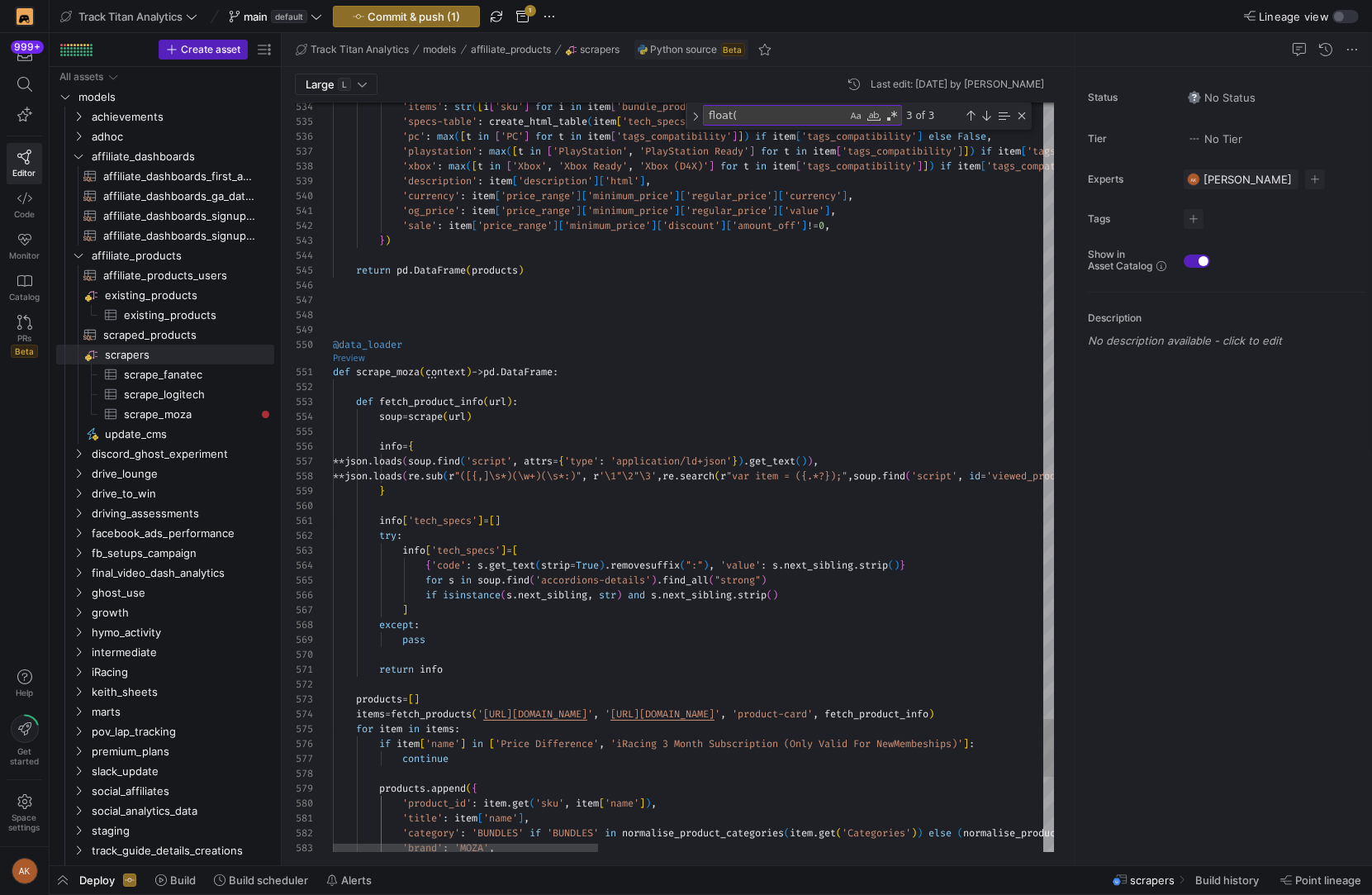
click at [351, 356] on link "Preview" at bounding box center [349, 358] width 33 height 9
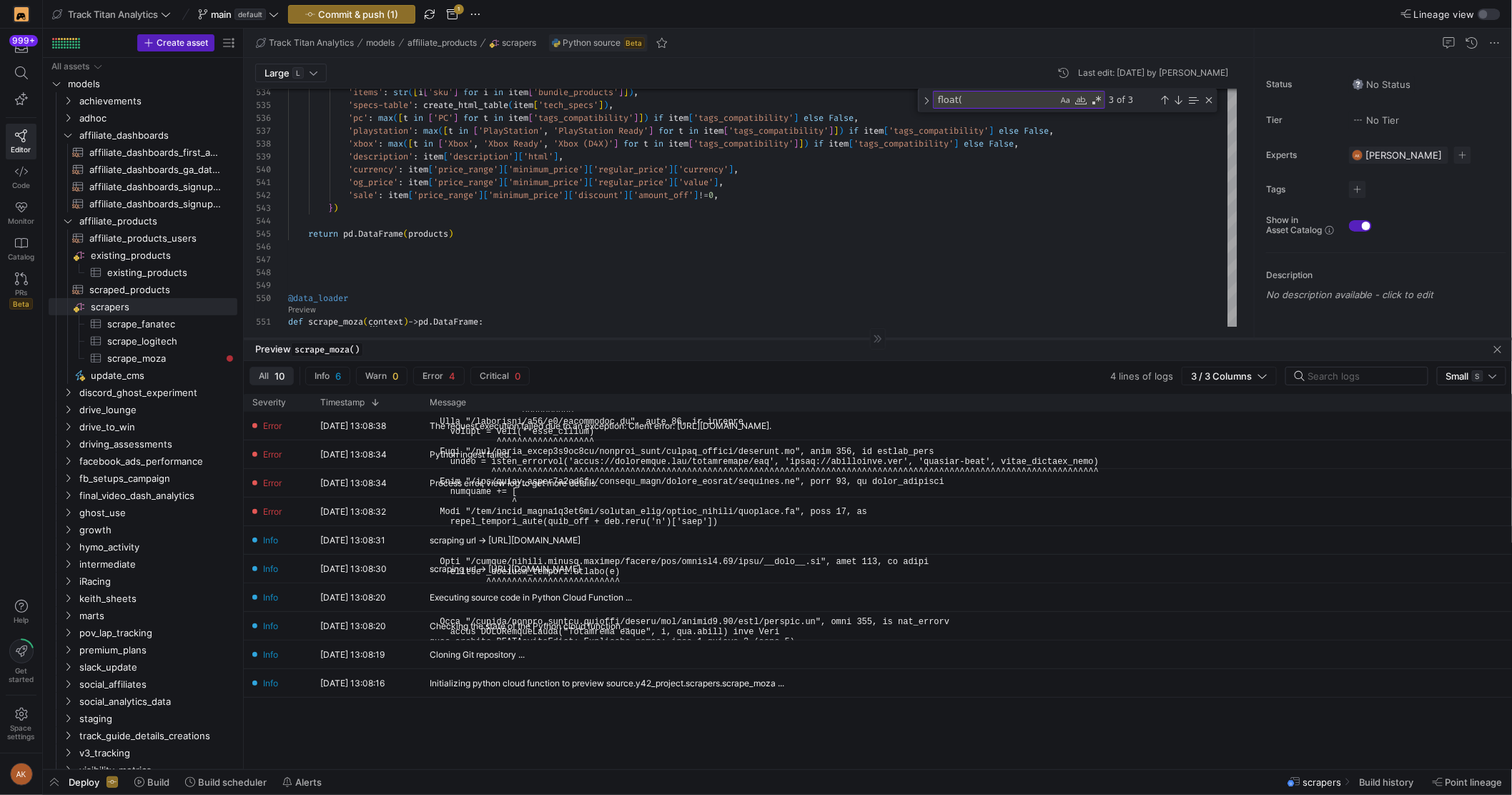
drag, startPoint x: 648, startPoint y: 519, endPoint x: 635, endPoint y: 334, distance: 185.5
click at [635, 338] on div at bounding box center [878, 338] width 1268 height 1
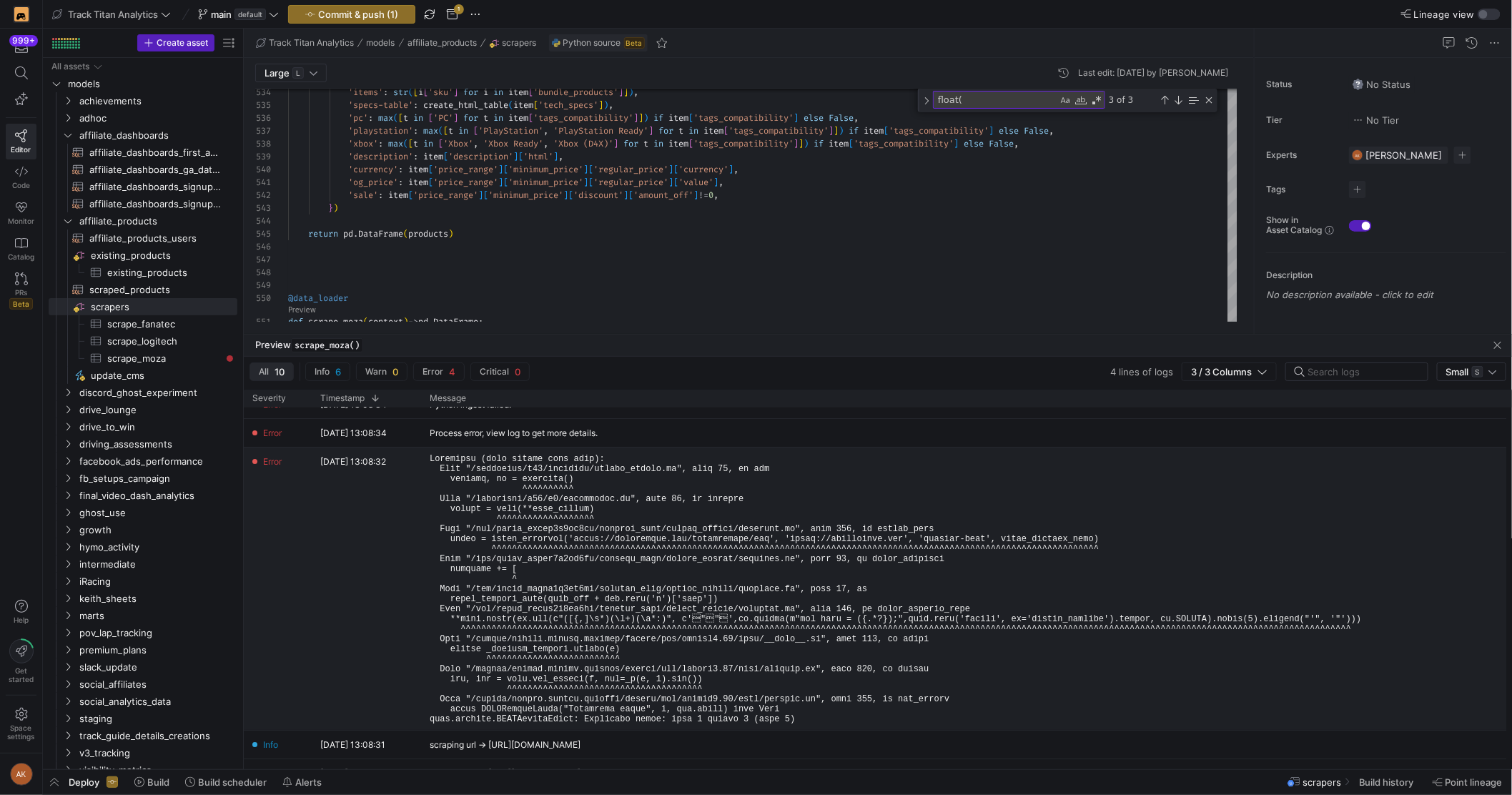
scroll to position [45, 0]
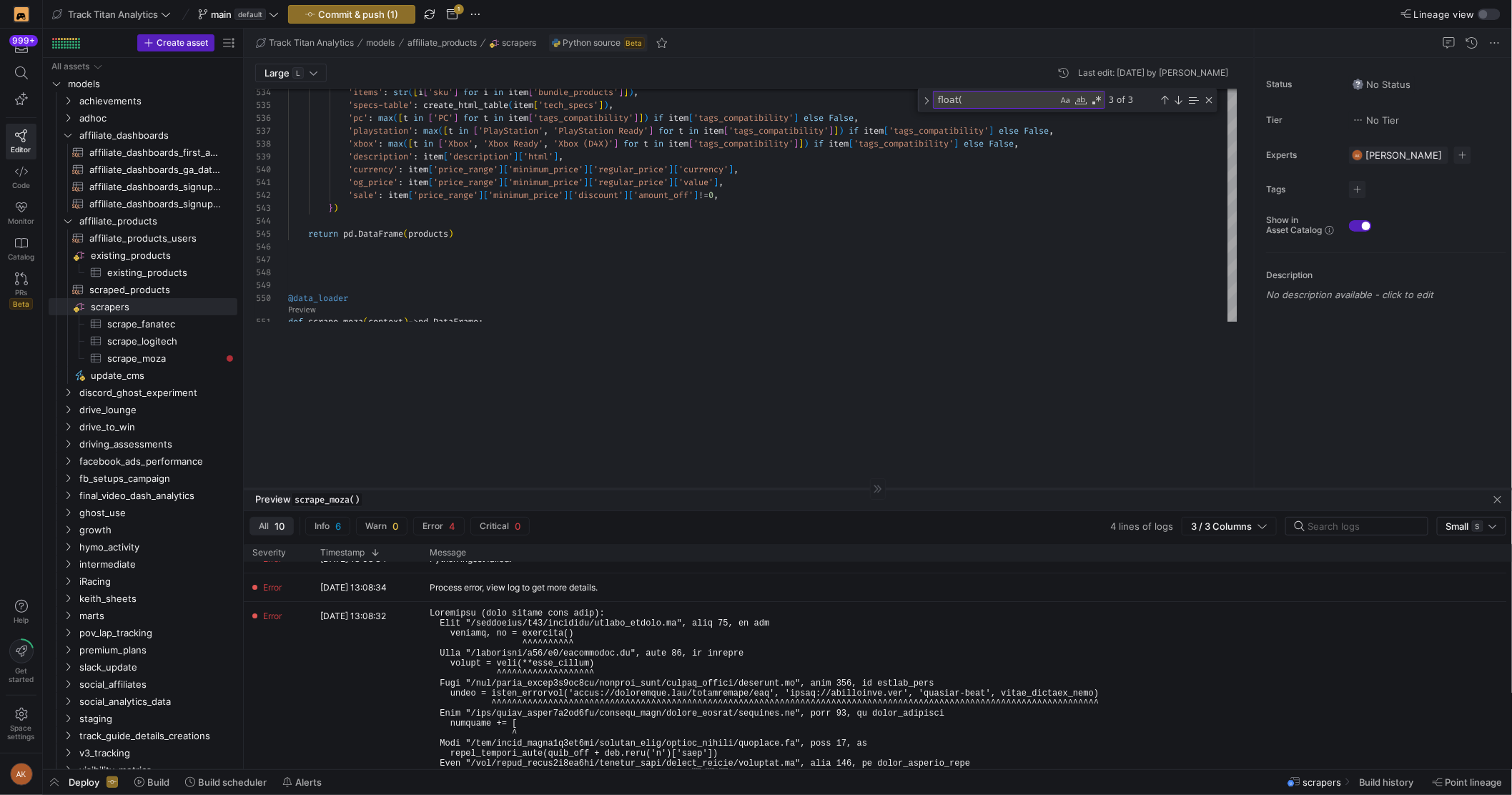
drag, startPoint x: 688, startPoint y: 334, endPoint x: 674, endPoint y: 626, distance: 292.3
click at [675, 489] on div at bounding box center [878, 489] width 1268 height 1
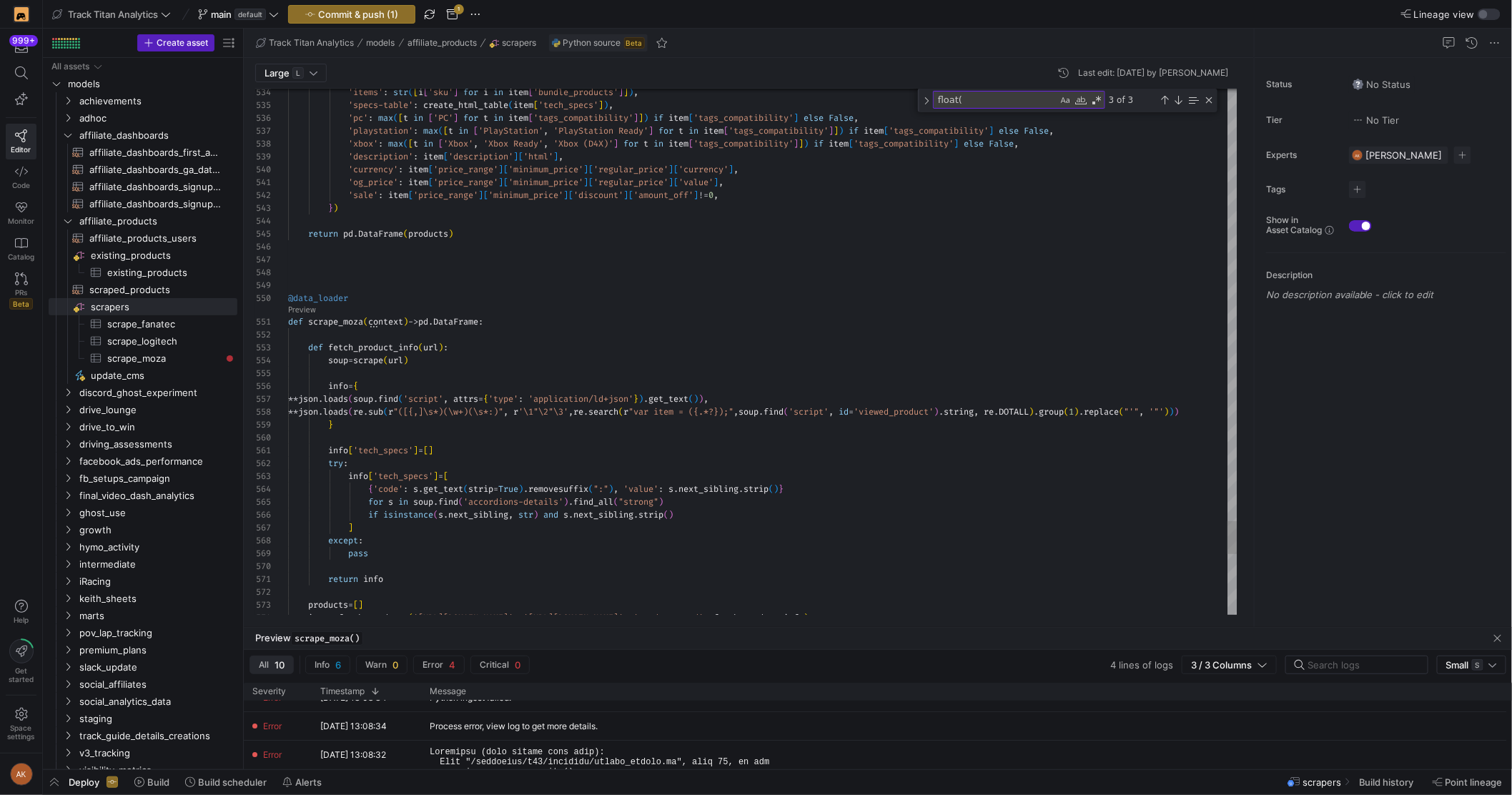
type textarea "info['tech_specs'] = [] try: info['tech_specs'] = [ {'code': s.get_text(strip=T…"
click at [278, 19] on span "main default" at bounding box center [238, 14] width 80 height 11
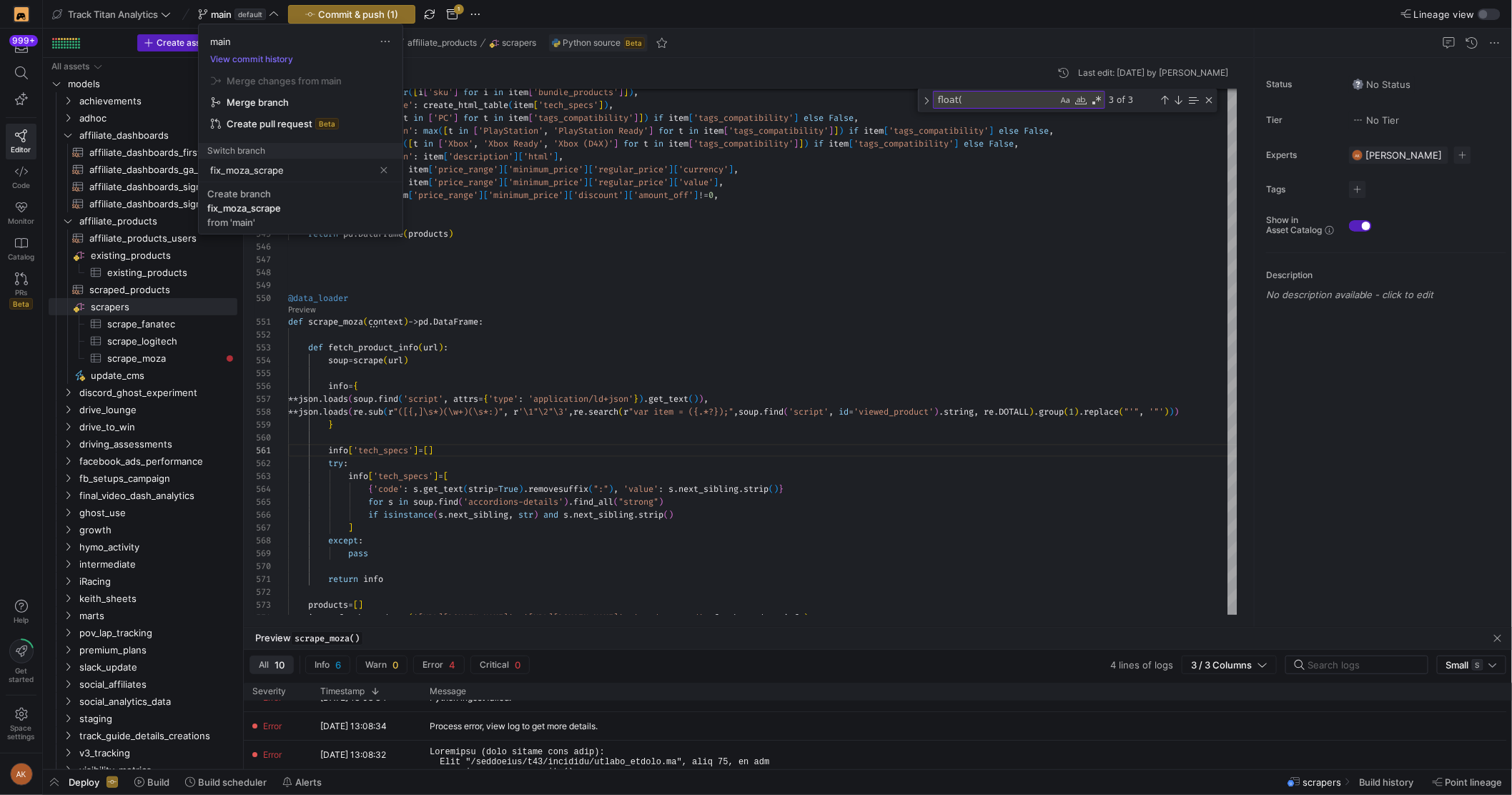
type input "fix_moza_scrape"
click at [222, 210] on div "fix_moza_scrape" at bounding box center [244, 207] width 74 height 11
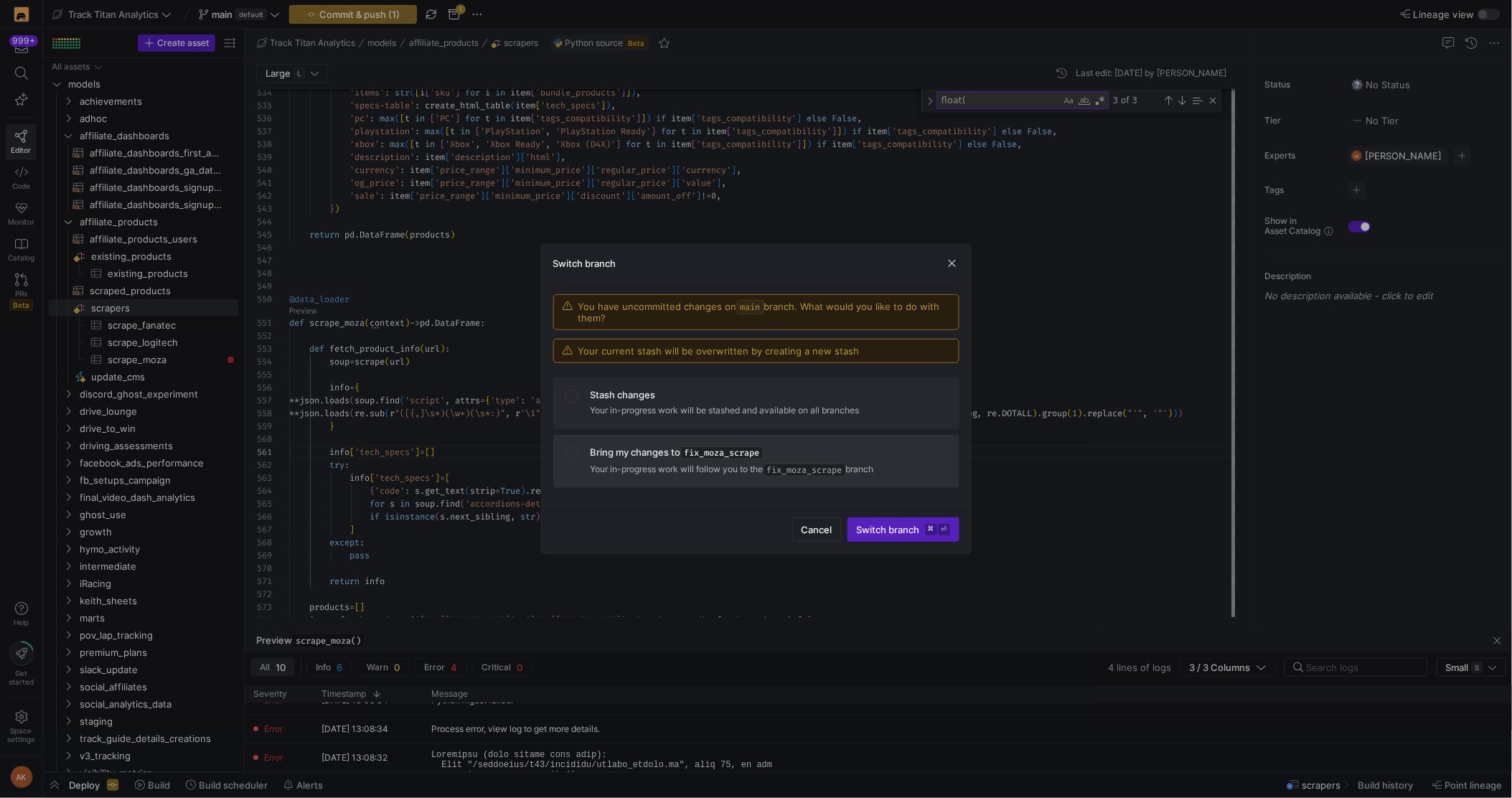
click at [846, 469] on span "fix_moza_scrape" at bounding box center [805, 470] width 82 height 13
click at [884, 529] on span "Switch branch ⌘ ⏎" at bounding box center [903, 529] width 94 height 11
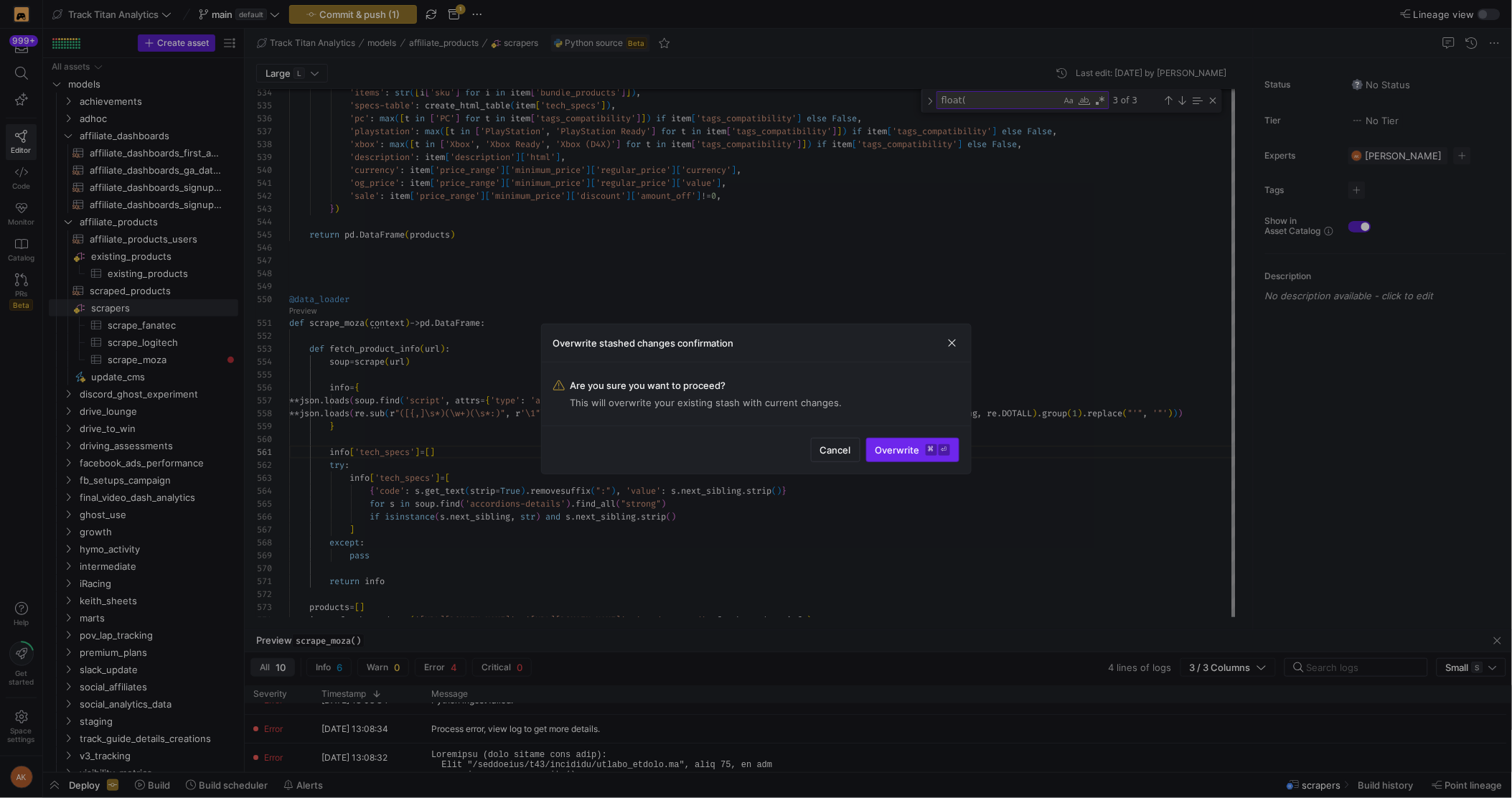
click at [896, 451] on span "Overwrite ⌘ ⏎" at bounding box center [912, 449] width 75 height 11
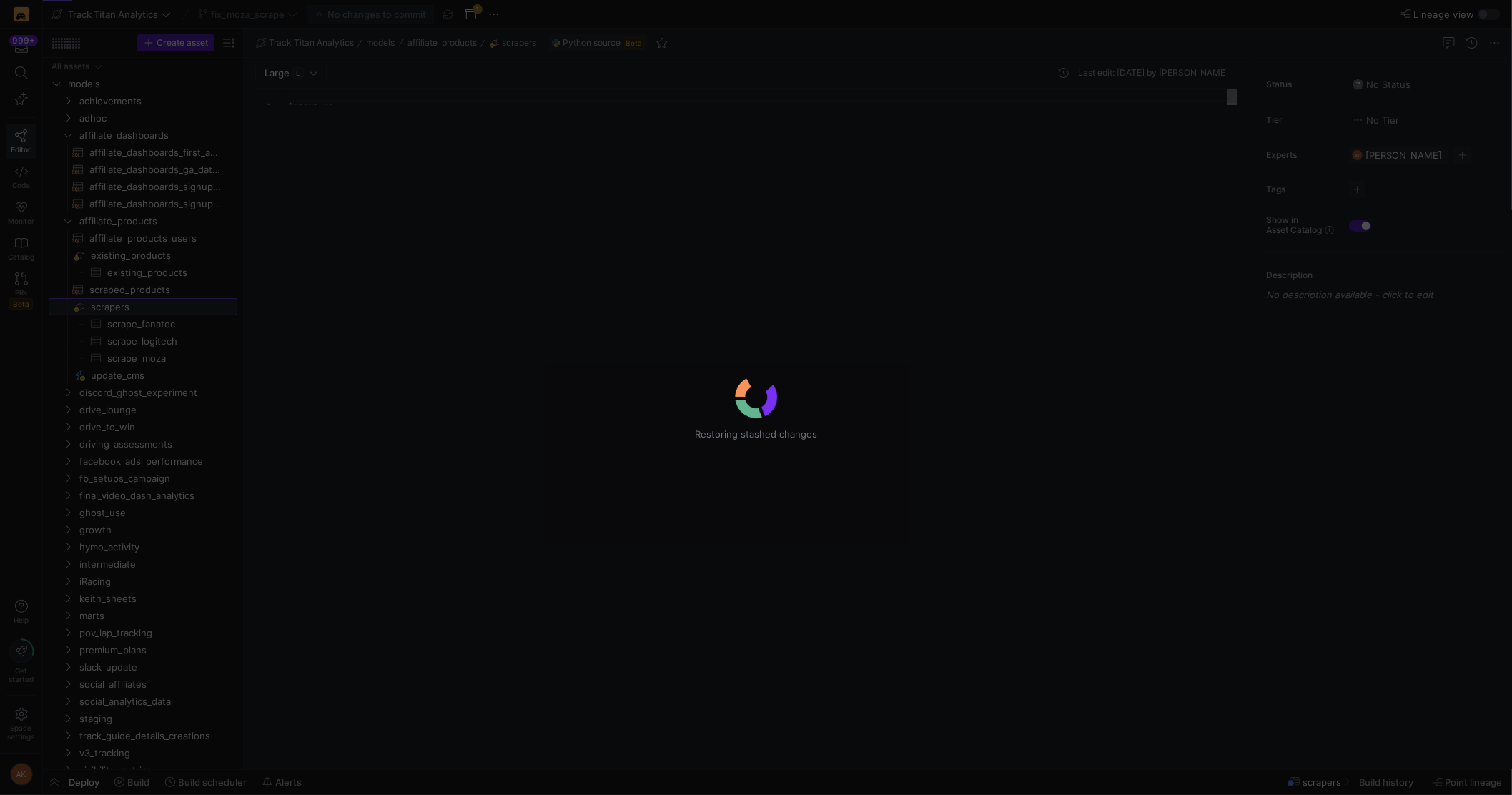
scroll to position [128, 0]
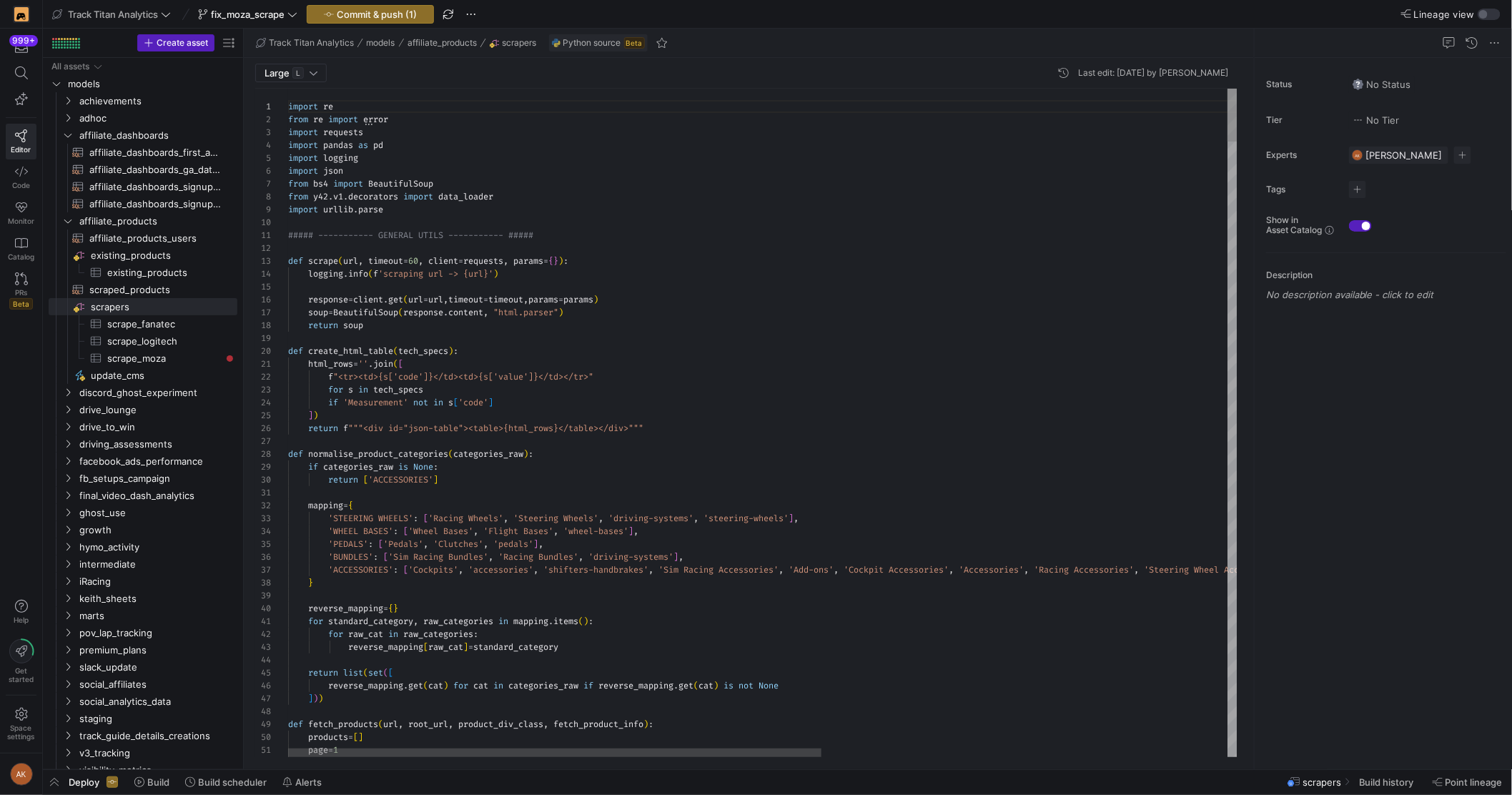
type textarea "##### ----------- GENERAL UTILS ----------- ##### def scrape(url, timeout=60, c…"
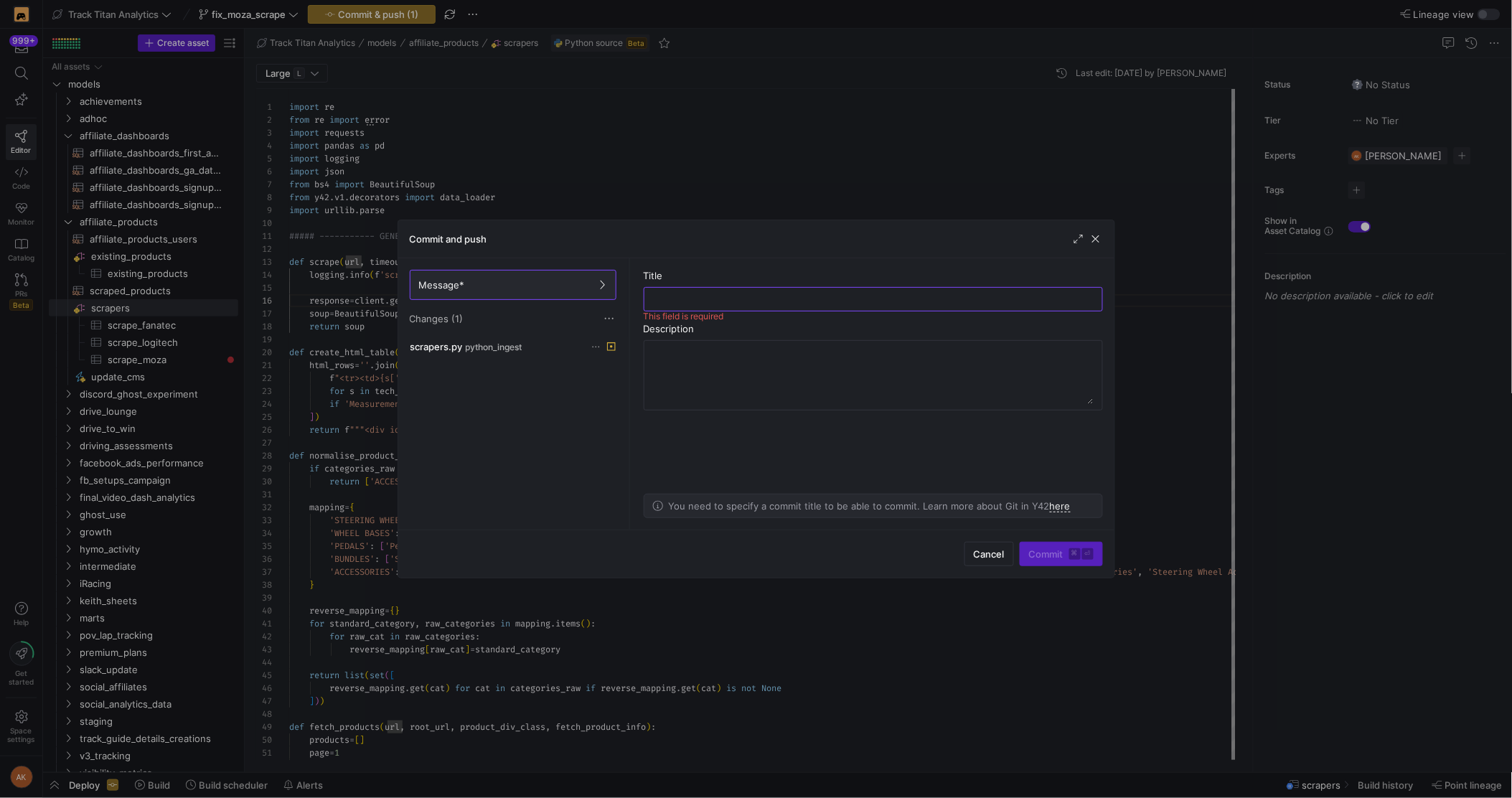
type input "checkpoint"
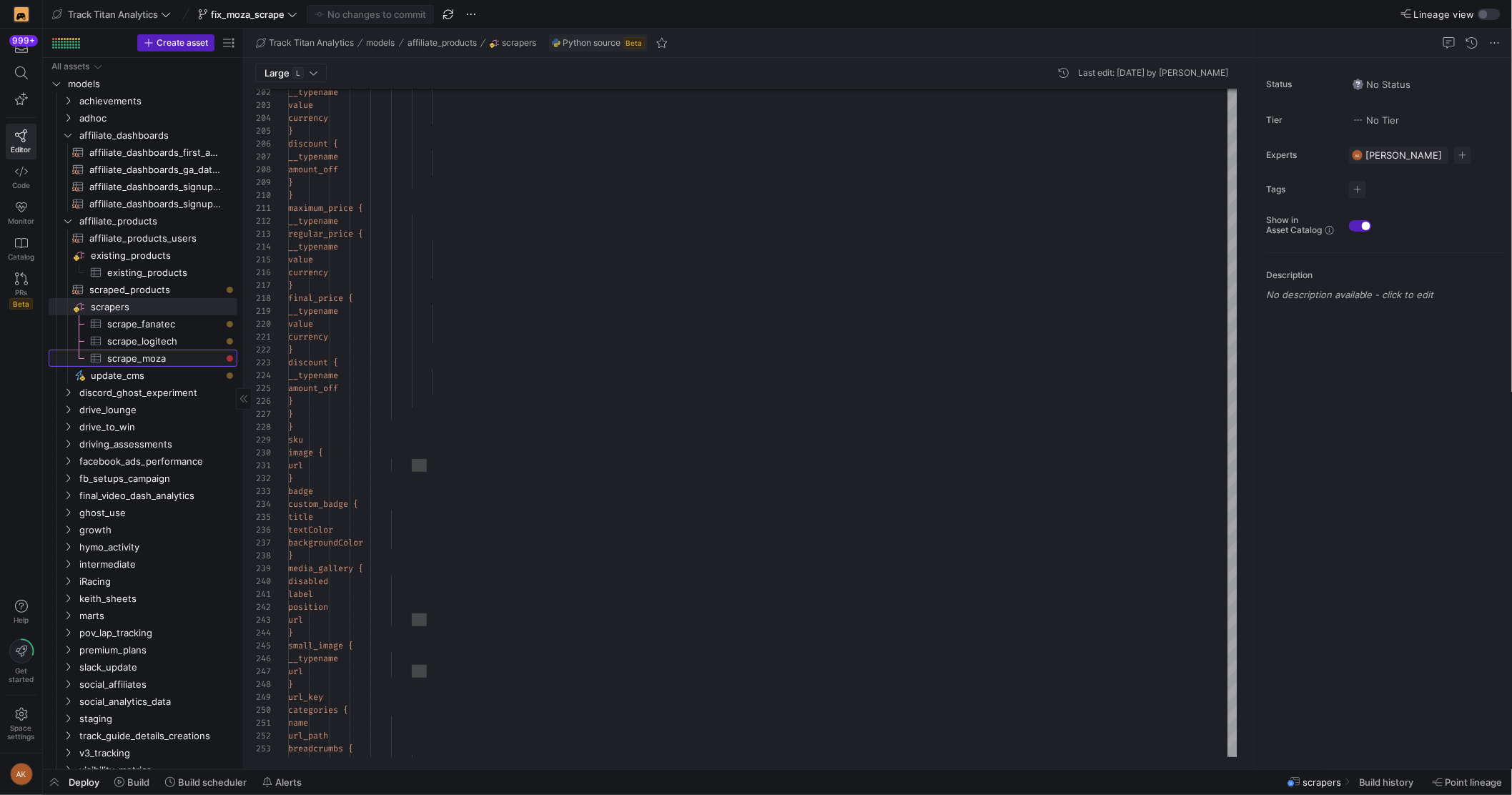
click at [140, 362] on span "scrape_moza​​​​​​​​​" at bounding box center [163, 358] width 114 height 16
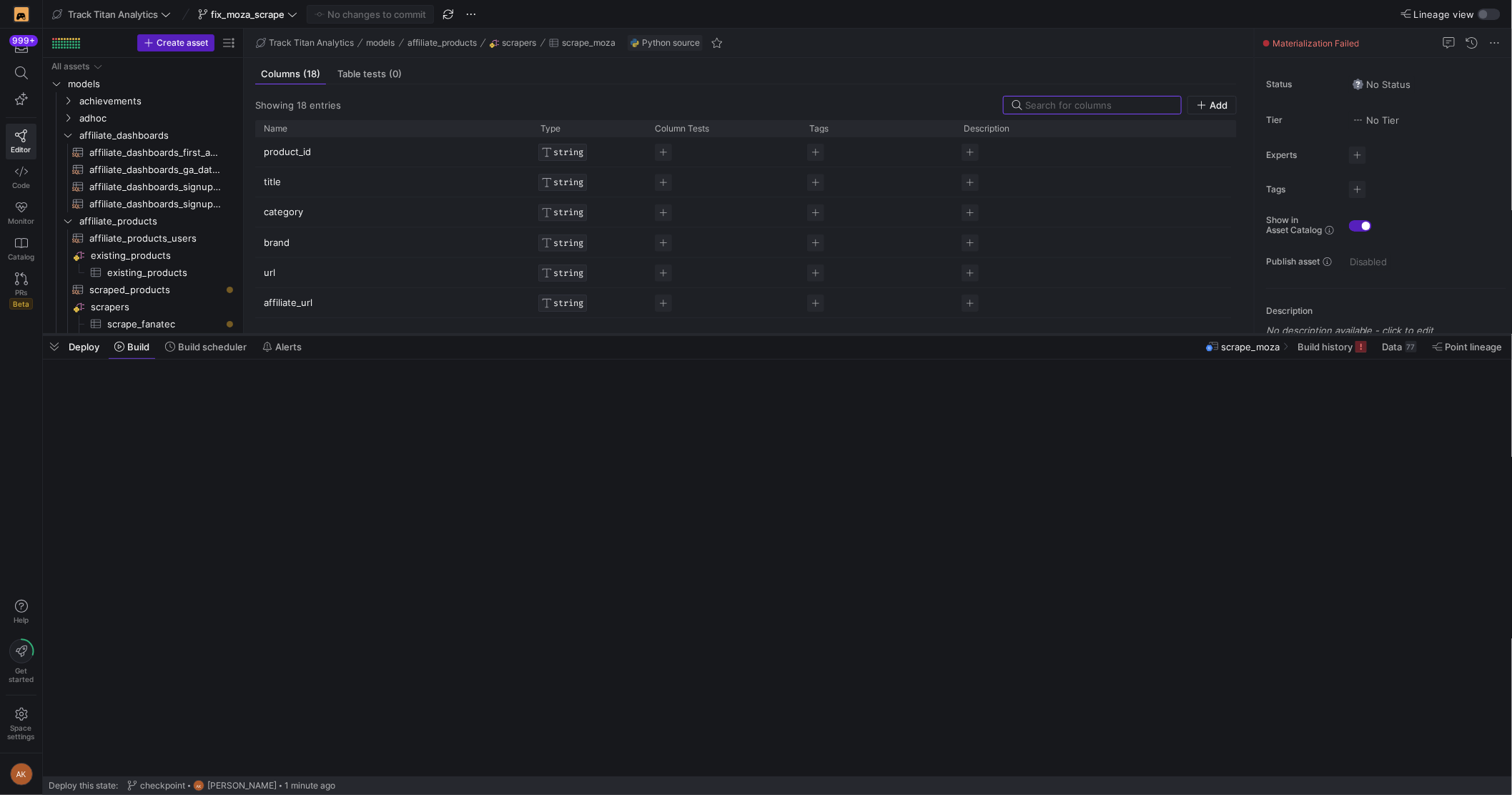
drag, startPoint x: 348, startPoint y: 771, endPoint x: 387, endPoint y: 335, distance: 437.7
click at [387, 335] on div at bounding box center [777, 335] width 1469 height 6
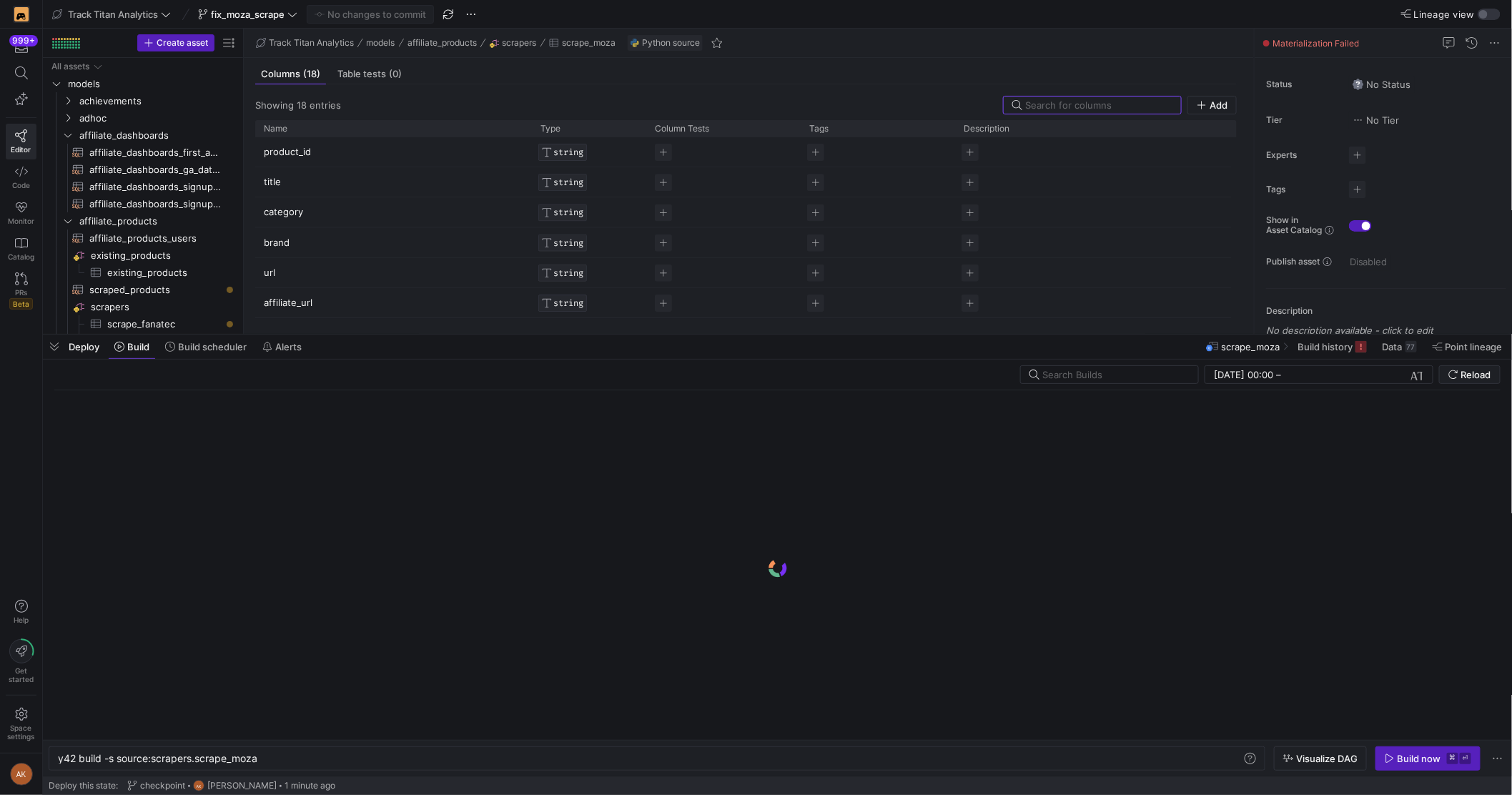
scroll to position [0, 200]
click at [1187, 751] on span "button" at bounding box center [1428, 758] width 104 height 23
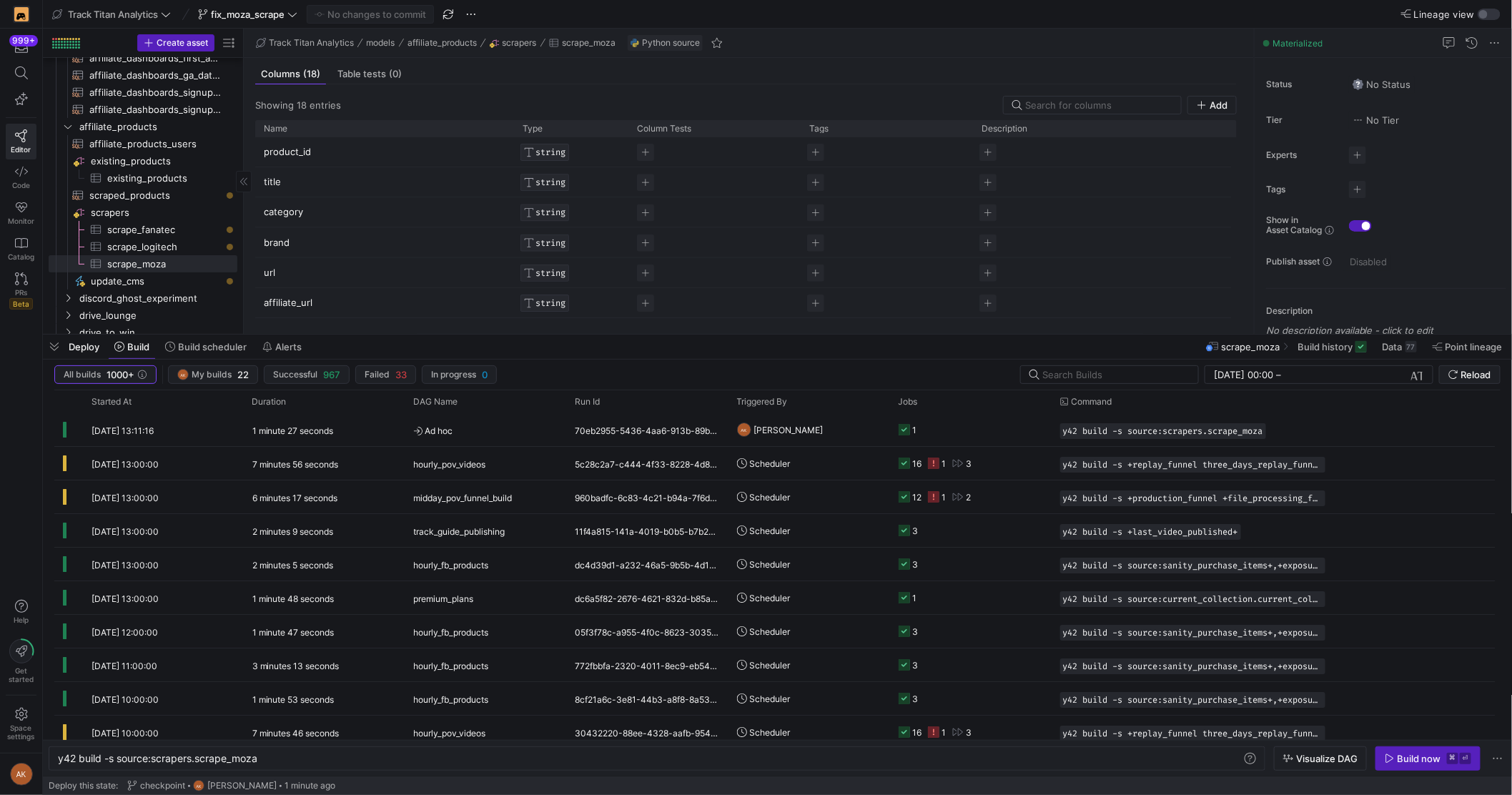
scroll to position [104, 0]
click at [152, 184] on span "scraped_products​​​​​​​​​​" at bounding box center [155, 186] width 132 height 16
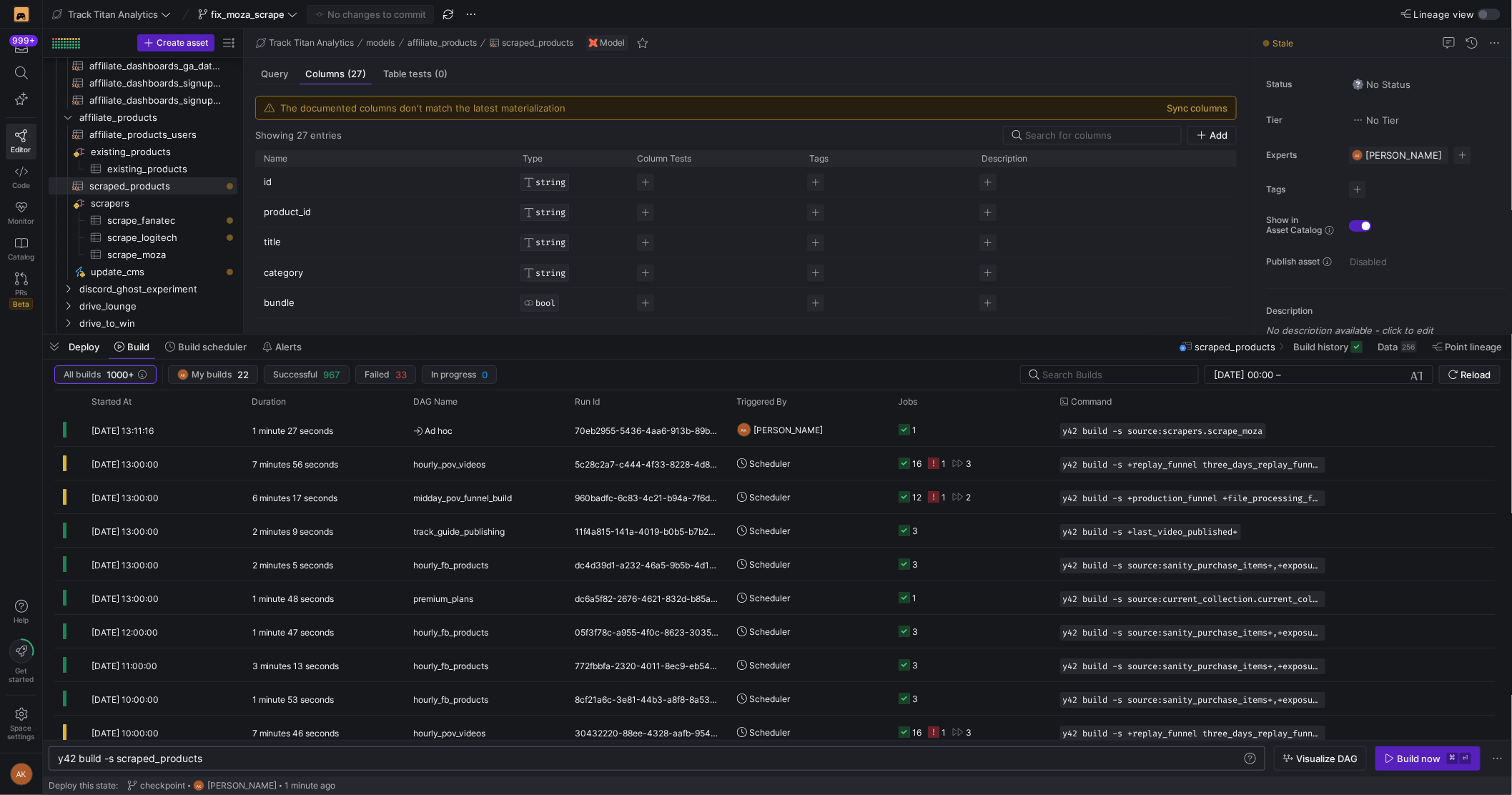
scroll to position [0, 144]
click at [210, 753] on div "y42 build -s scraped_products" at bounding box center [650, 758] width 1184 height 11
click at [214, 762] on div "y42 build -s scraped_products" at bounding box center [650, 758] width 1184 height 11
type textarea "y42 build -s scraped_products+"
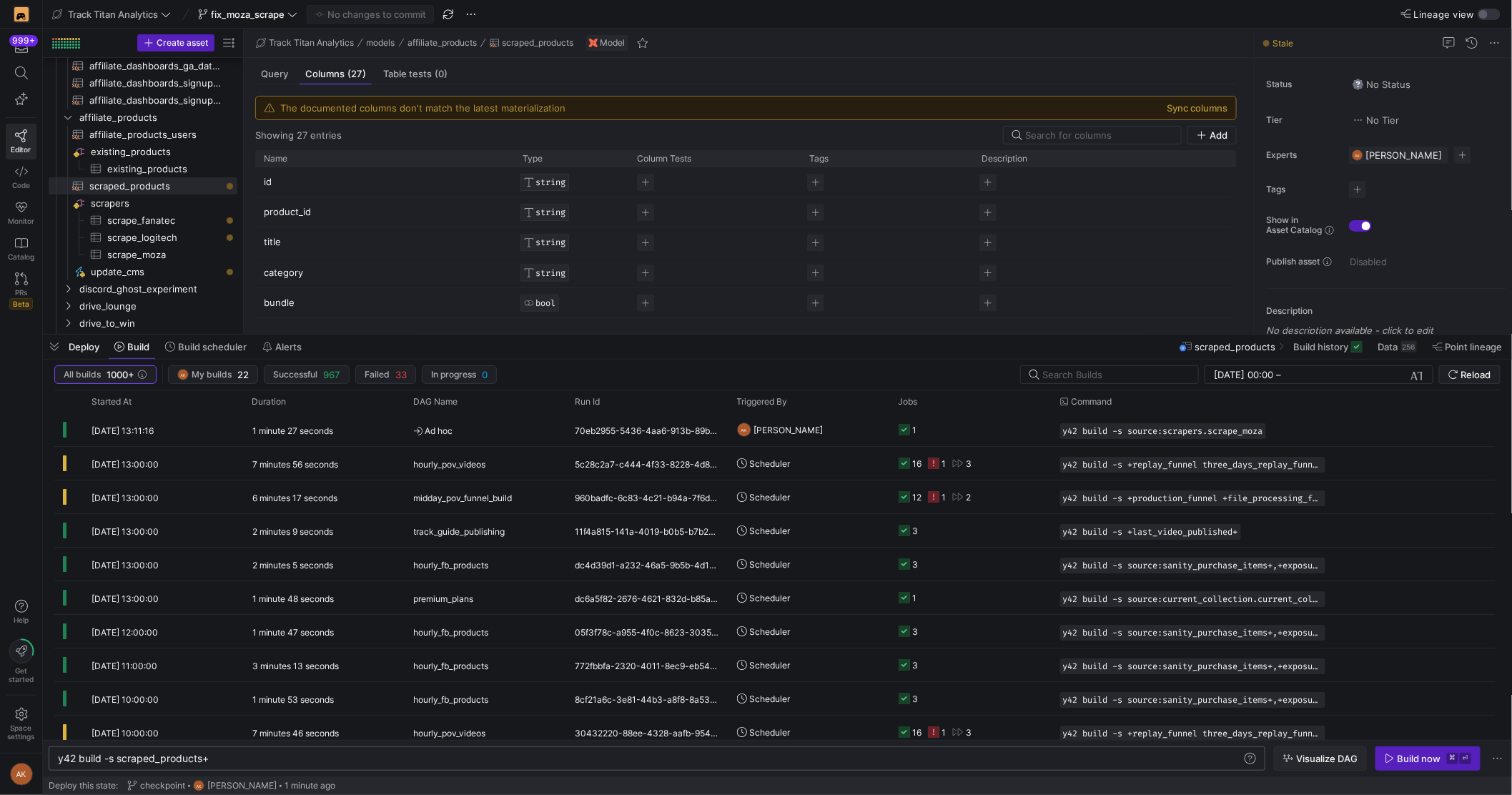
click at [1187, 762] on span "Visualize DAG" at bounding box center [1327, 758] width 62 height 11
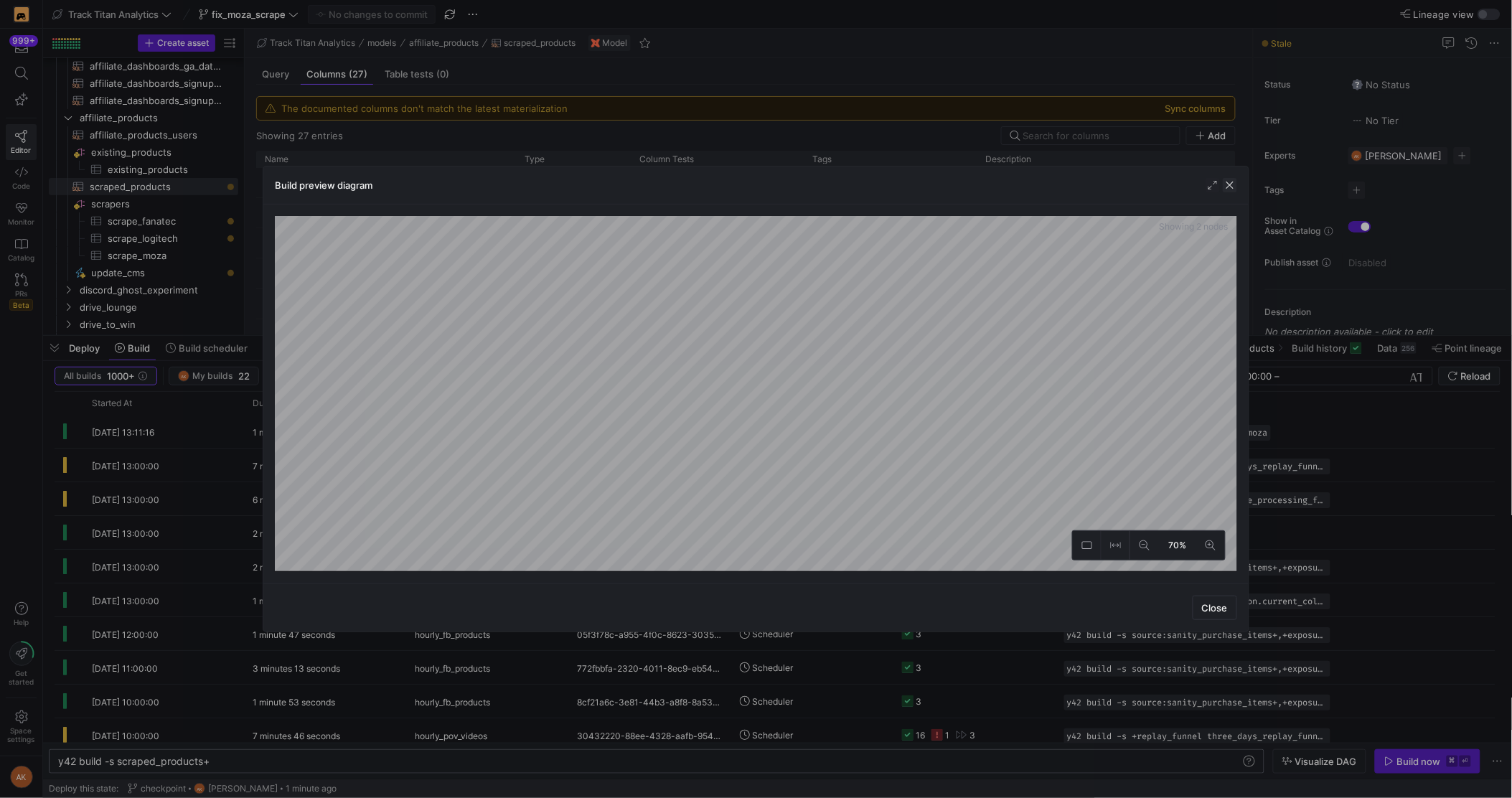
click at [1191, 180] on span "button" at bounding box center [1230, 185] width 15 height 15
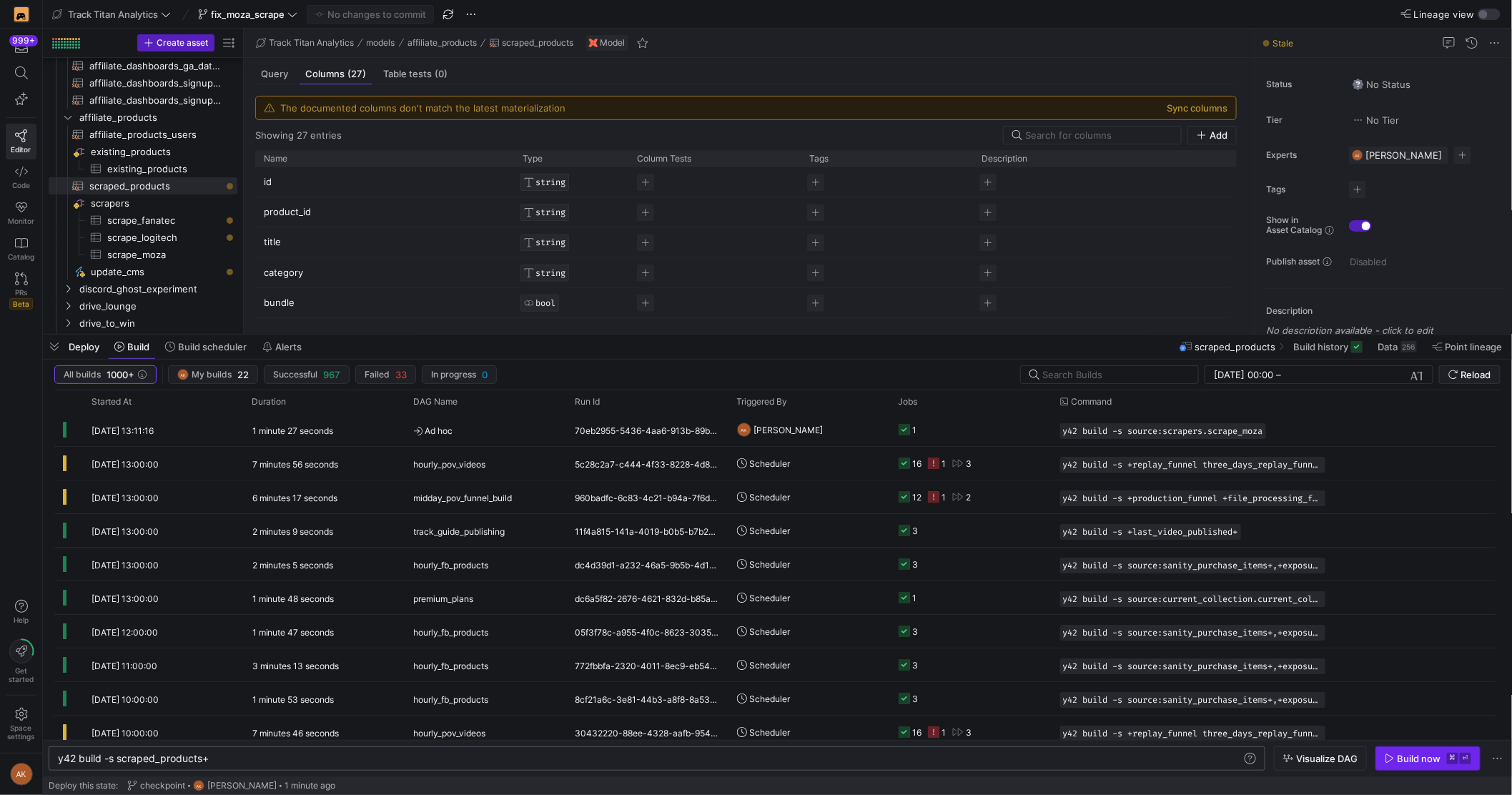
click at [1187, 758] on div "Build now" at bounding box center [1420, 758] width 44 height 11
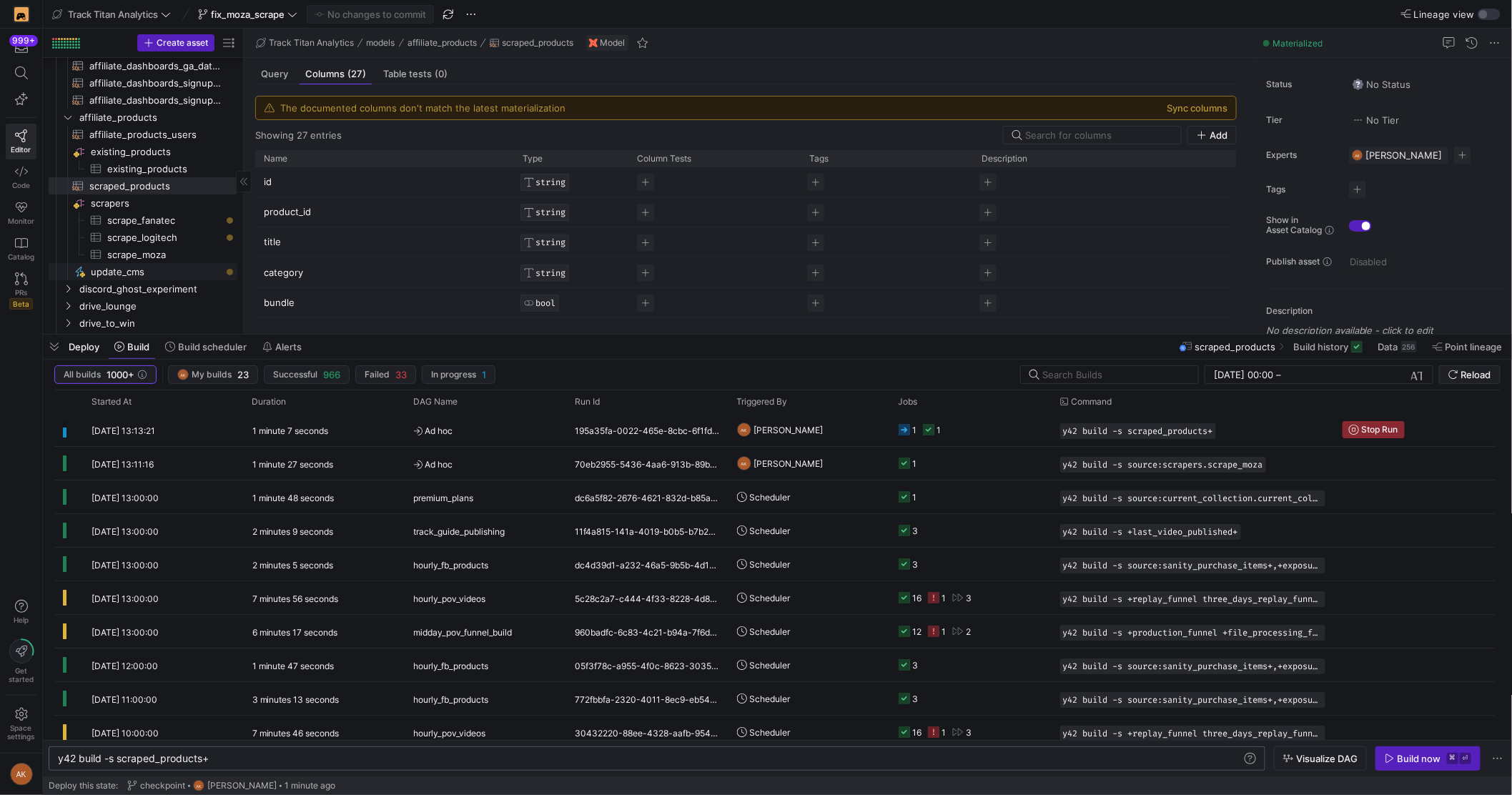
click at [157, 266] on span "update_cms​​​​​" at bounding box center [156, 271] width 130 height 16
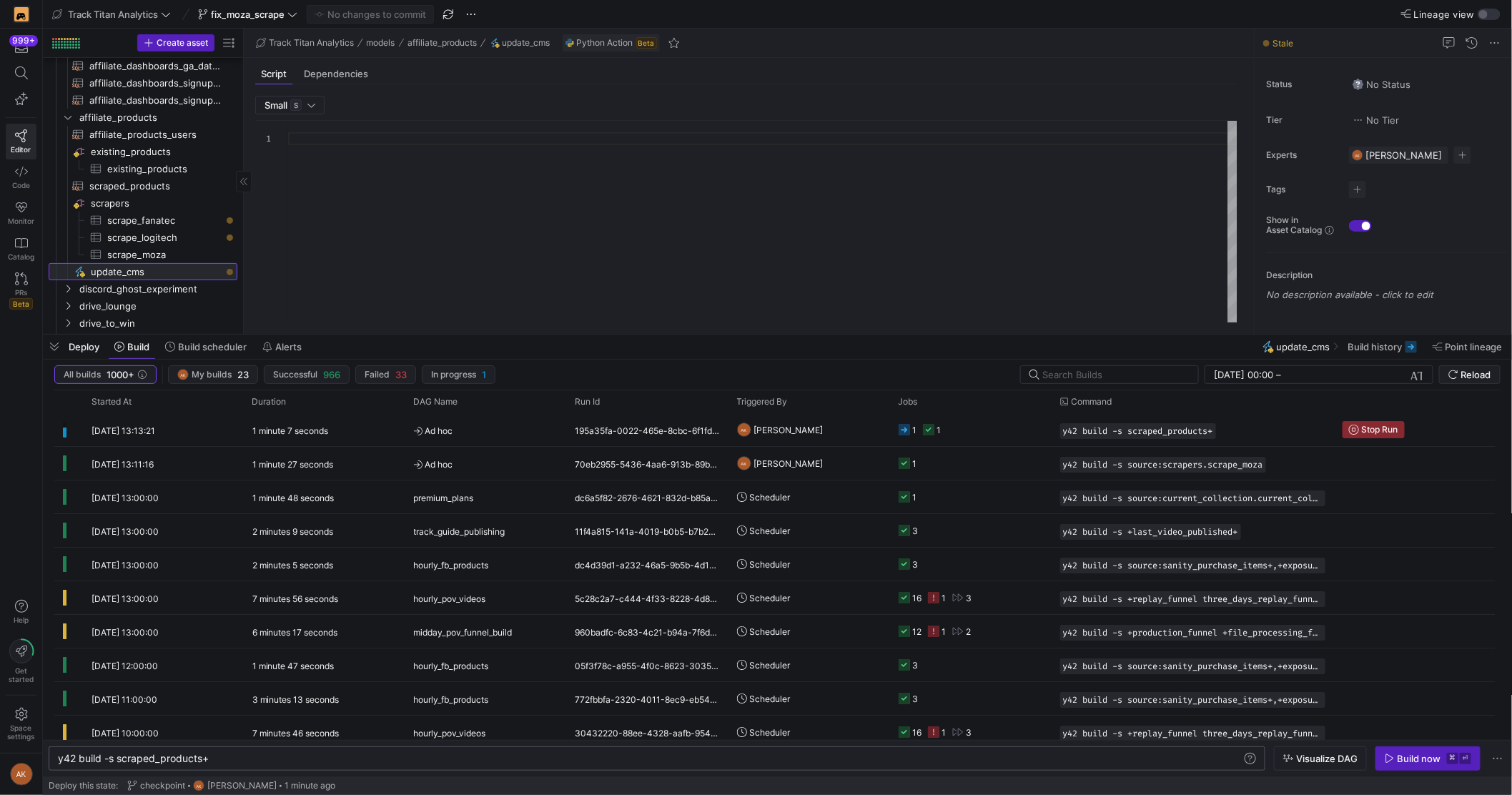
type textarea "import json import pandas as pd import requests from y42.v1.decorators import d…"
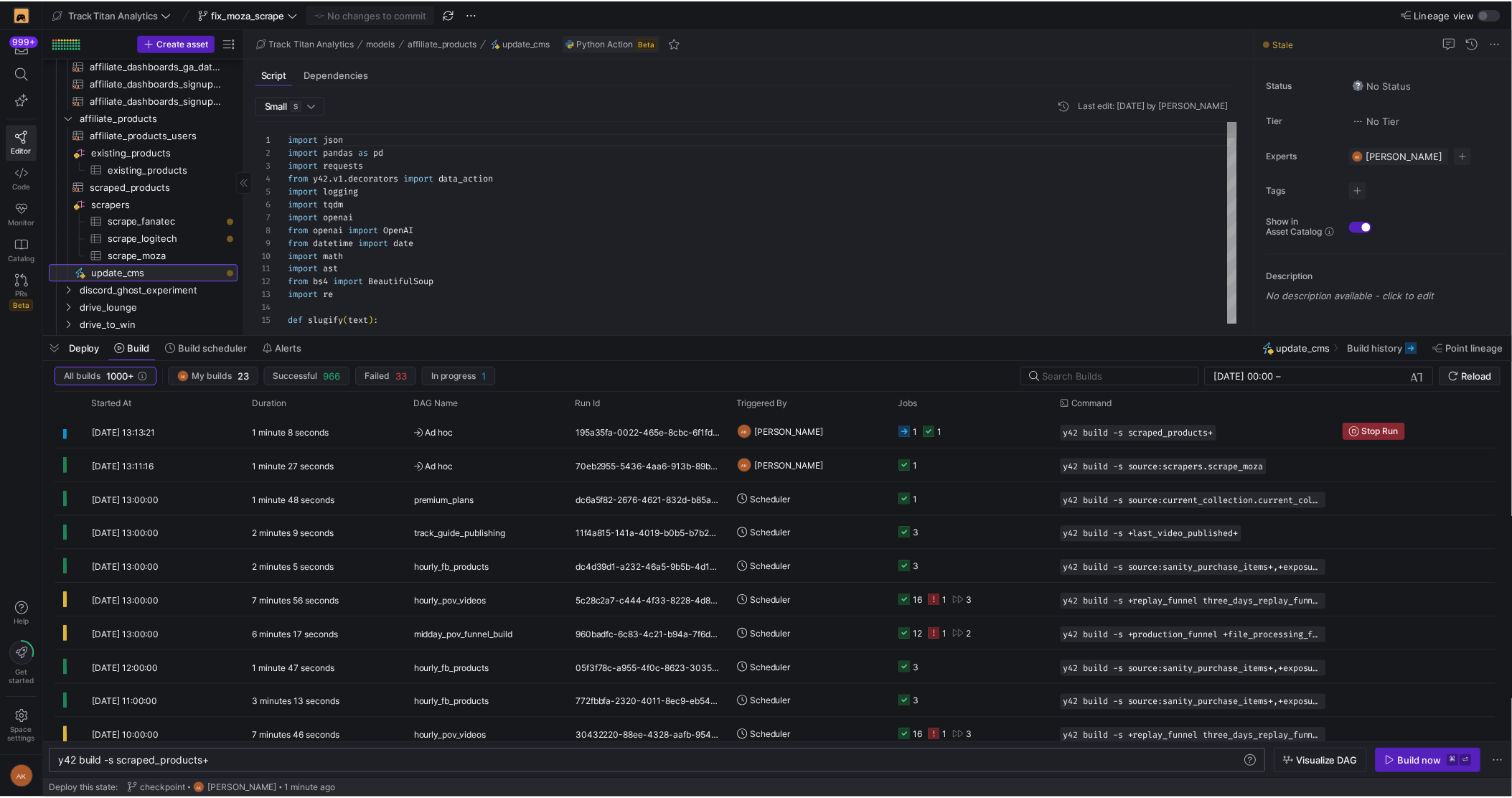
scroll to position [129, 0]
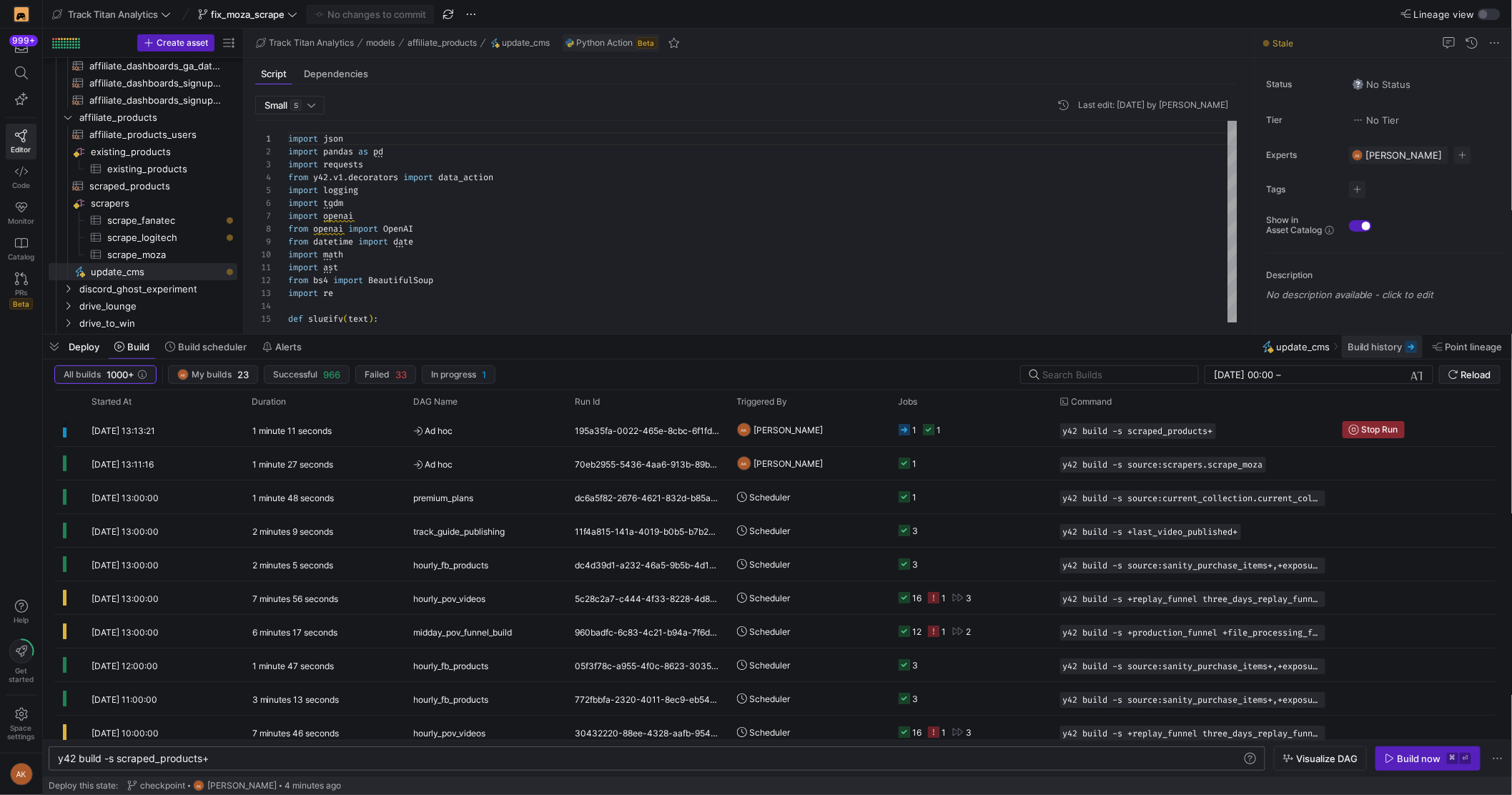
click at [1187, 346] on span "Build history" at bounding box center [1375, 347] width 55 height 11
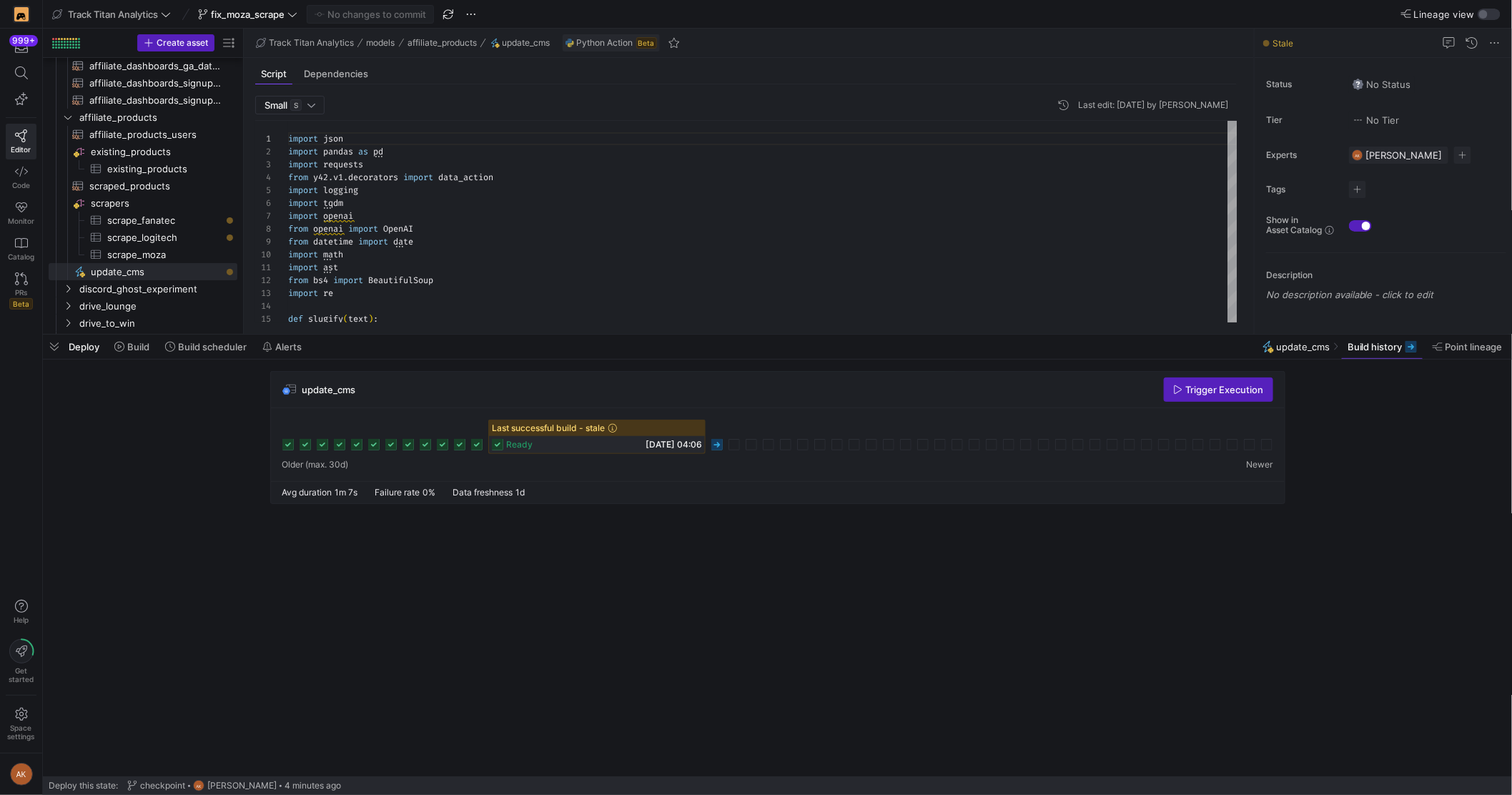
click at [716, 447] on icon at bounding box center [716, 444] width 11 height 11
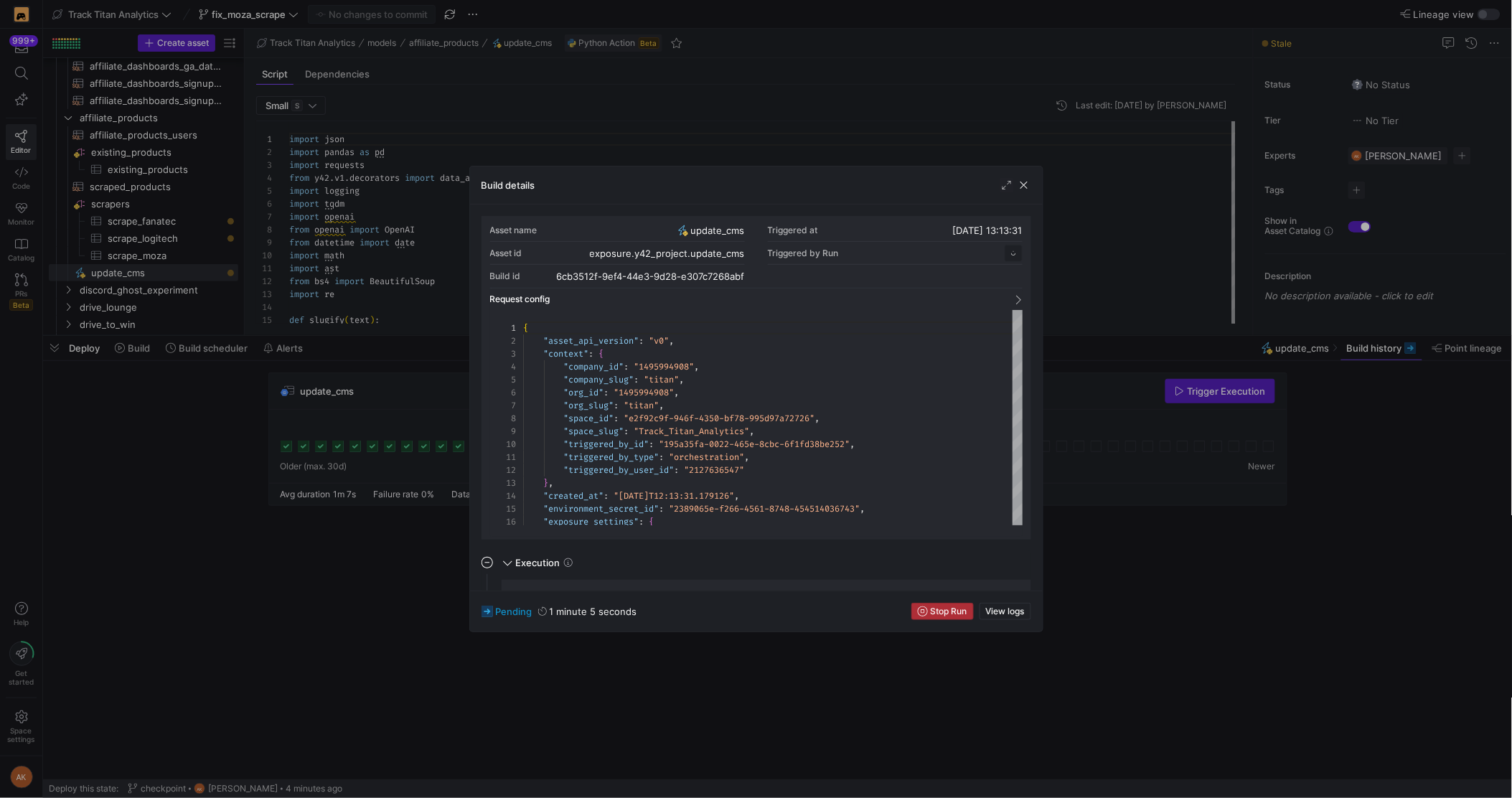
scroll to position [129, 0]
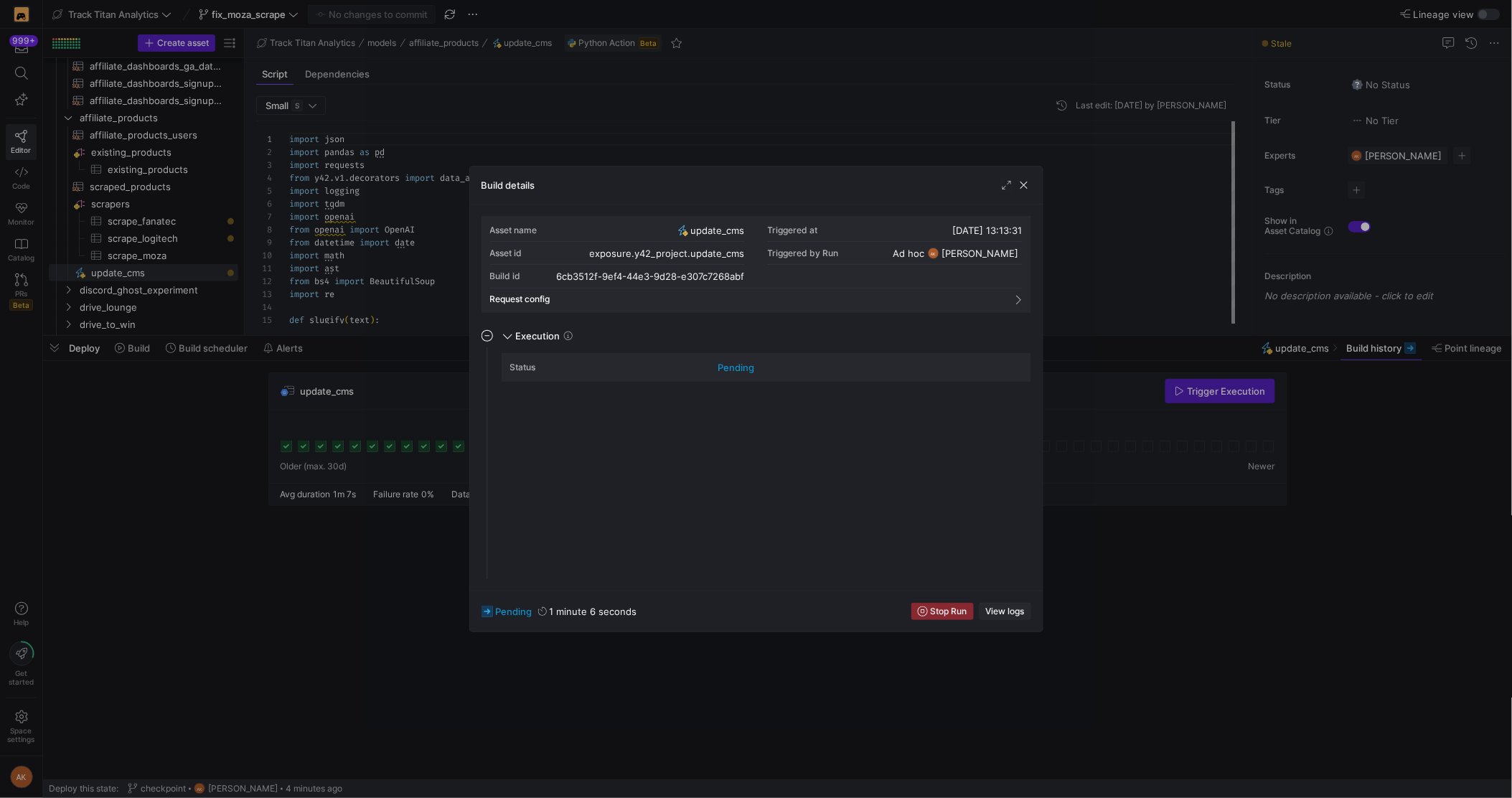
click at [986, 606] on span "View logs" at bounding box center [1005, 612] width 39 height 10
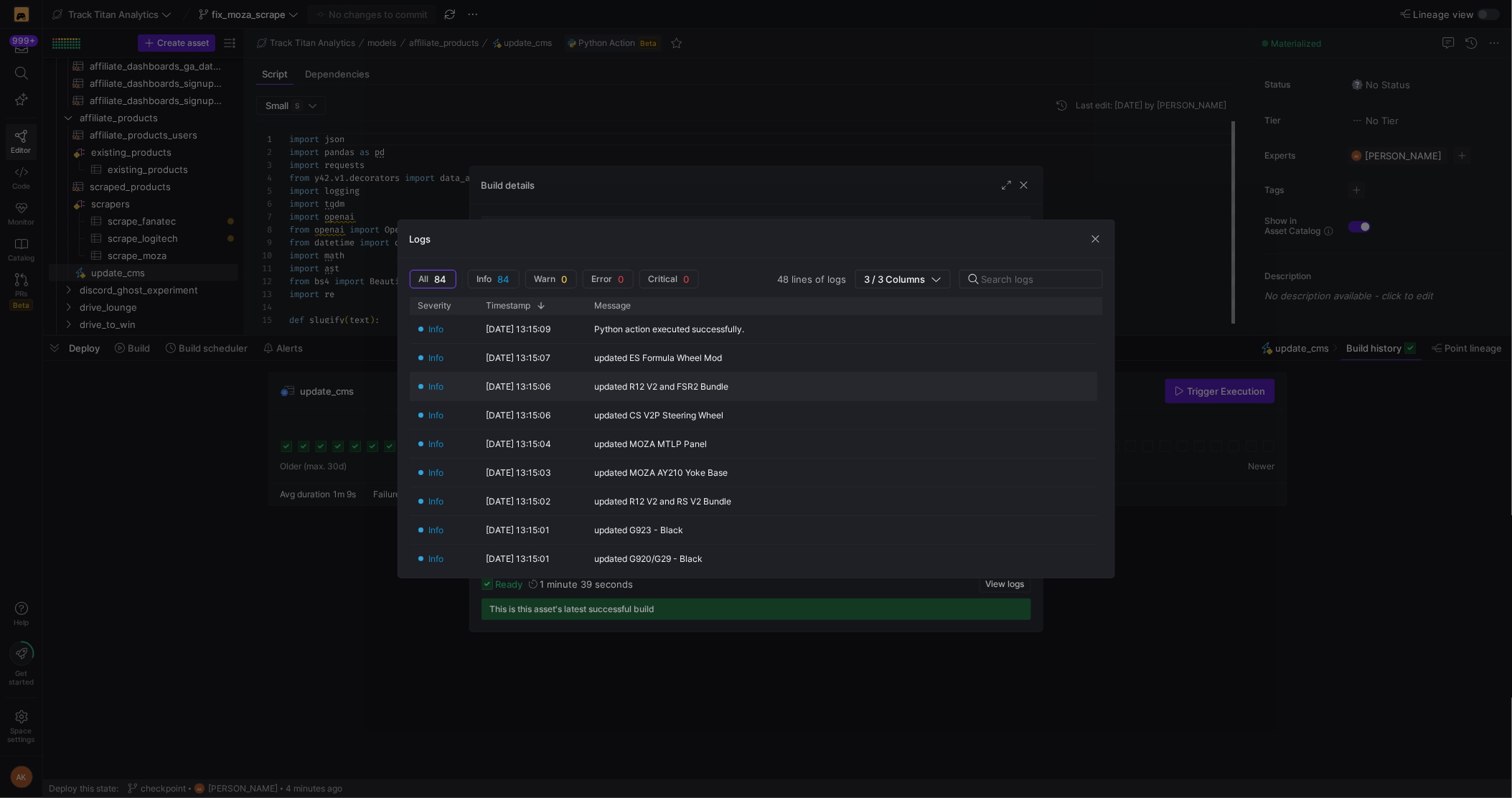
scroll to position [395, 0]
